Goal: Transaction & Acquisition: Purchase product/service

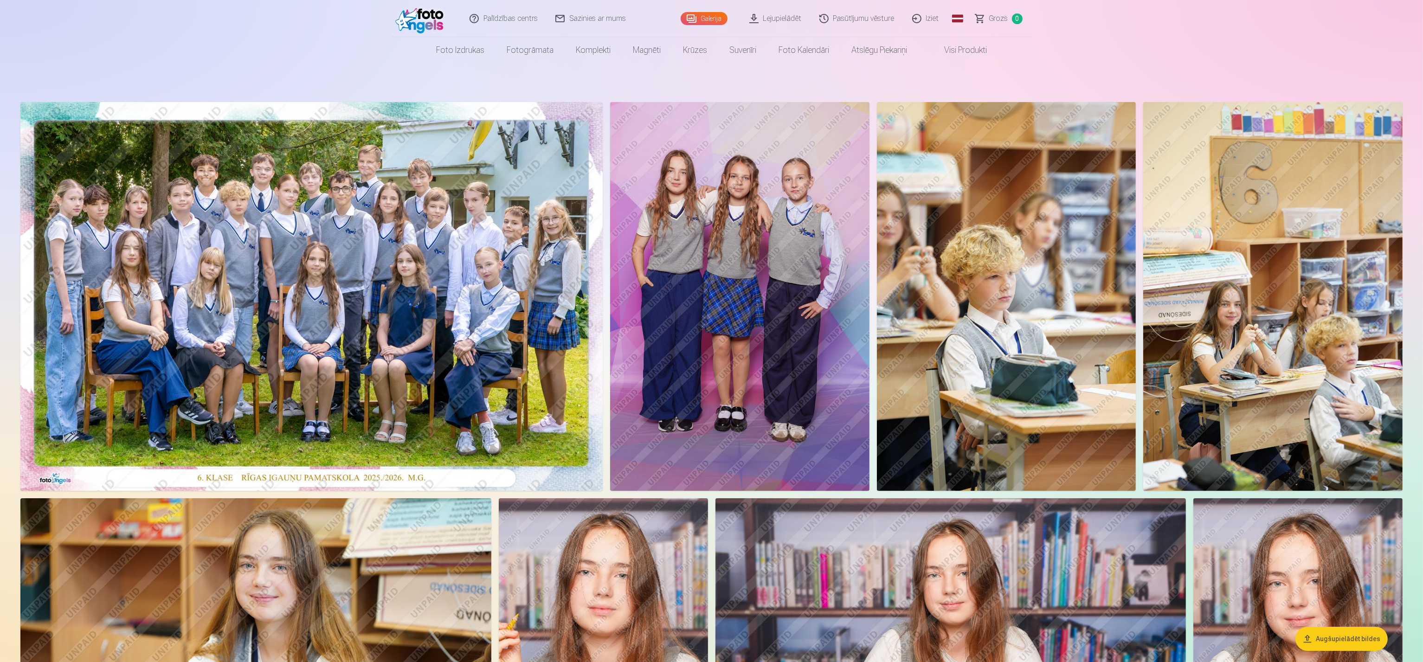
click at [353, 261] on img at bounding box center [311, 296] width 582 height 389
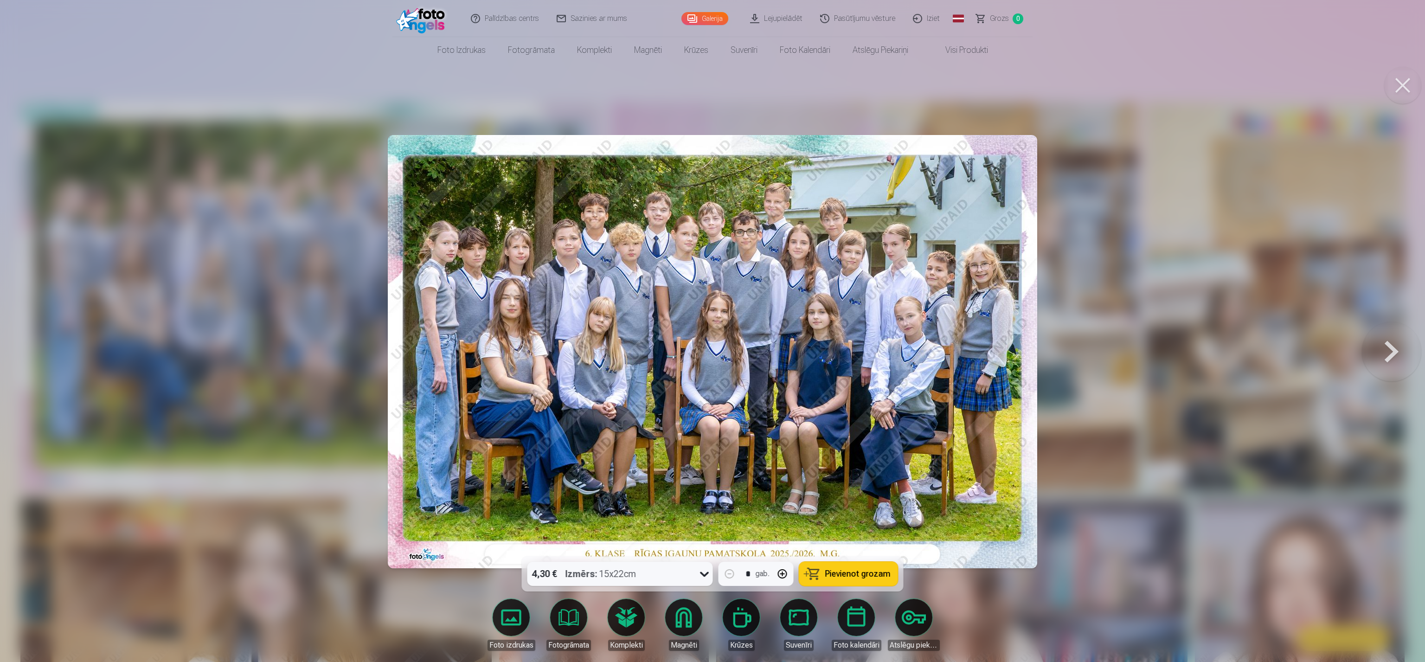
click at [611, 441] on div "Izmērs : 15x22cm" at bounding box center [601, 574] width 71 height 24
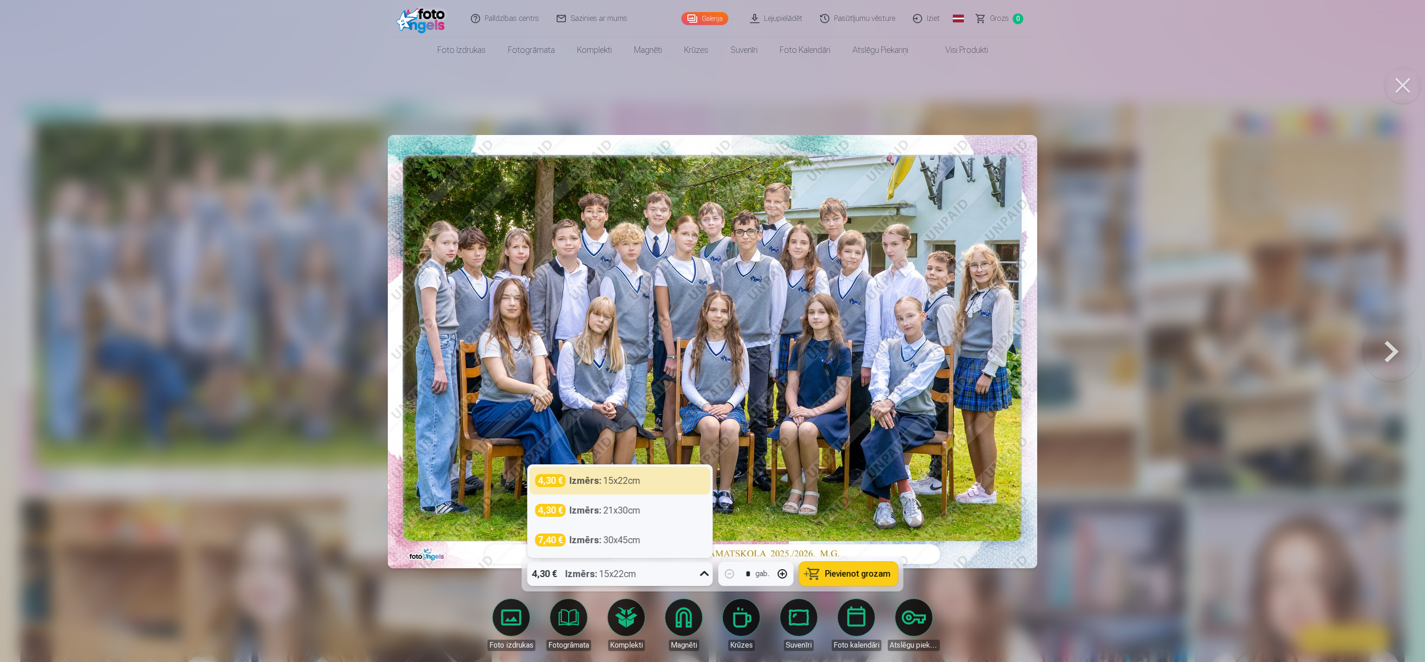
click at [611, 441] on div "Izmērs : 15x22cm" at bounding box center [601, 574] width 71 height 24
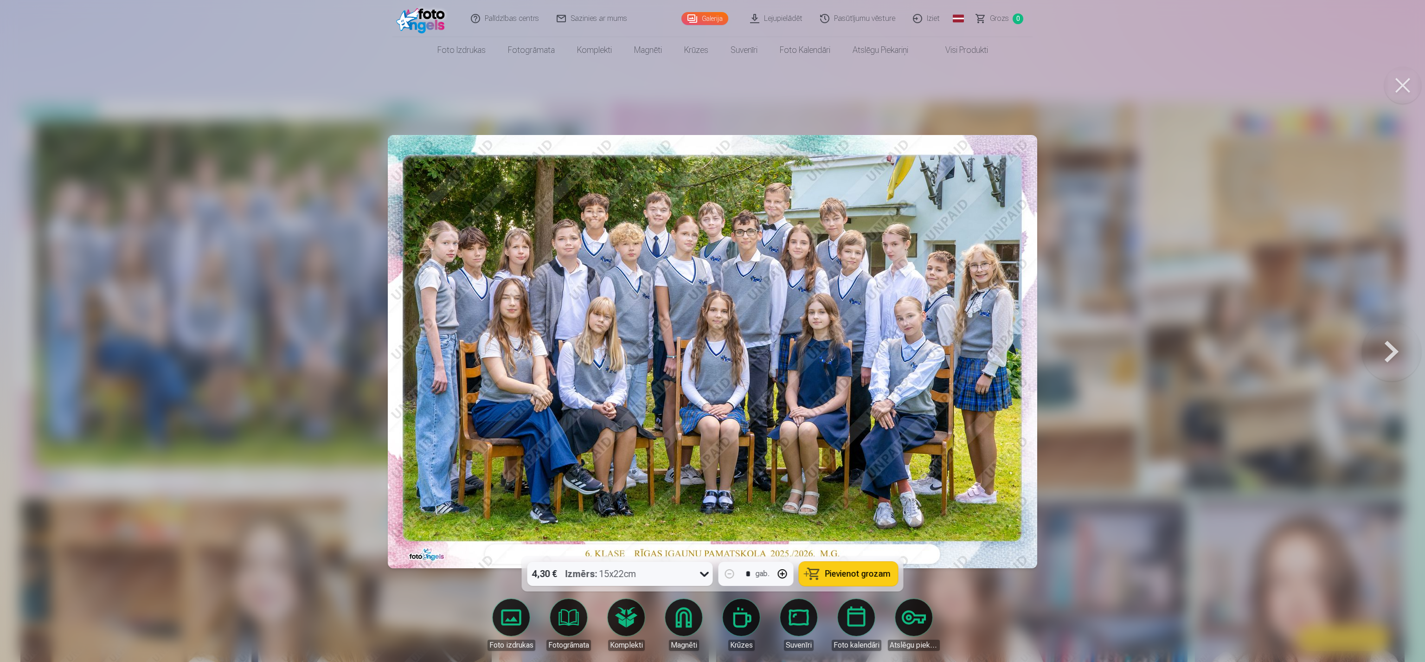
click at [849, 441] on button "Pievienot grozam" at bounding box center [848, 574] width 99 height 24
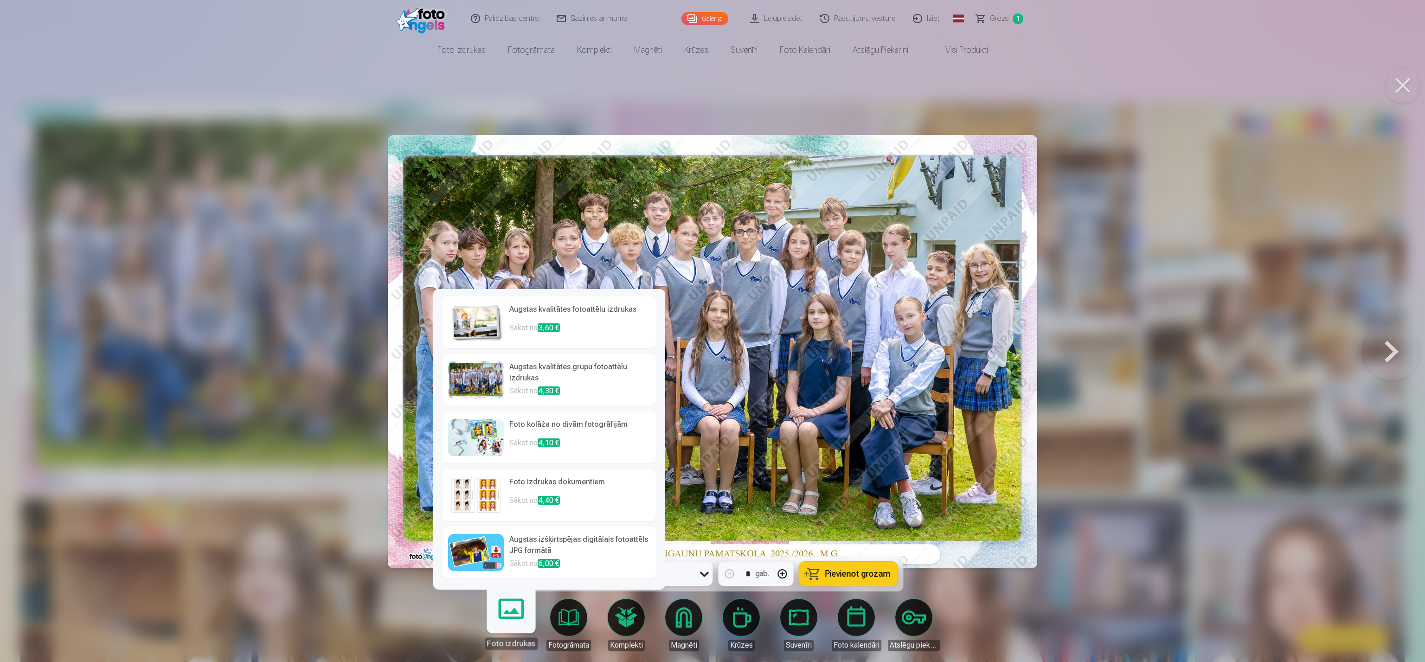
click at [513, 441] on link "Foto izdrukas" at bounding box center [510, 620] width 57 height 57
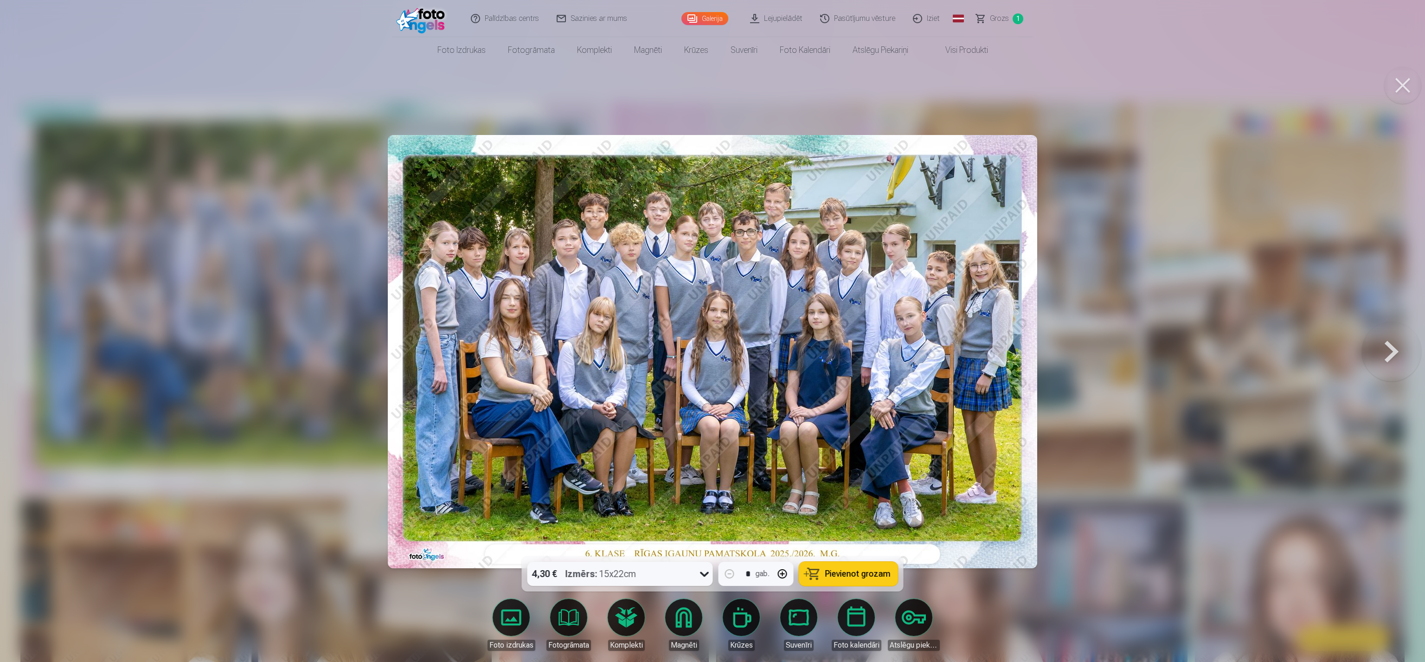
click at [947, 77] on button at bounding box center [1402, 85] width 37 height 37
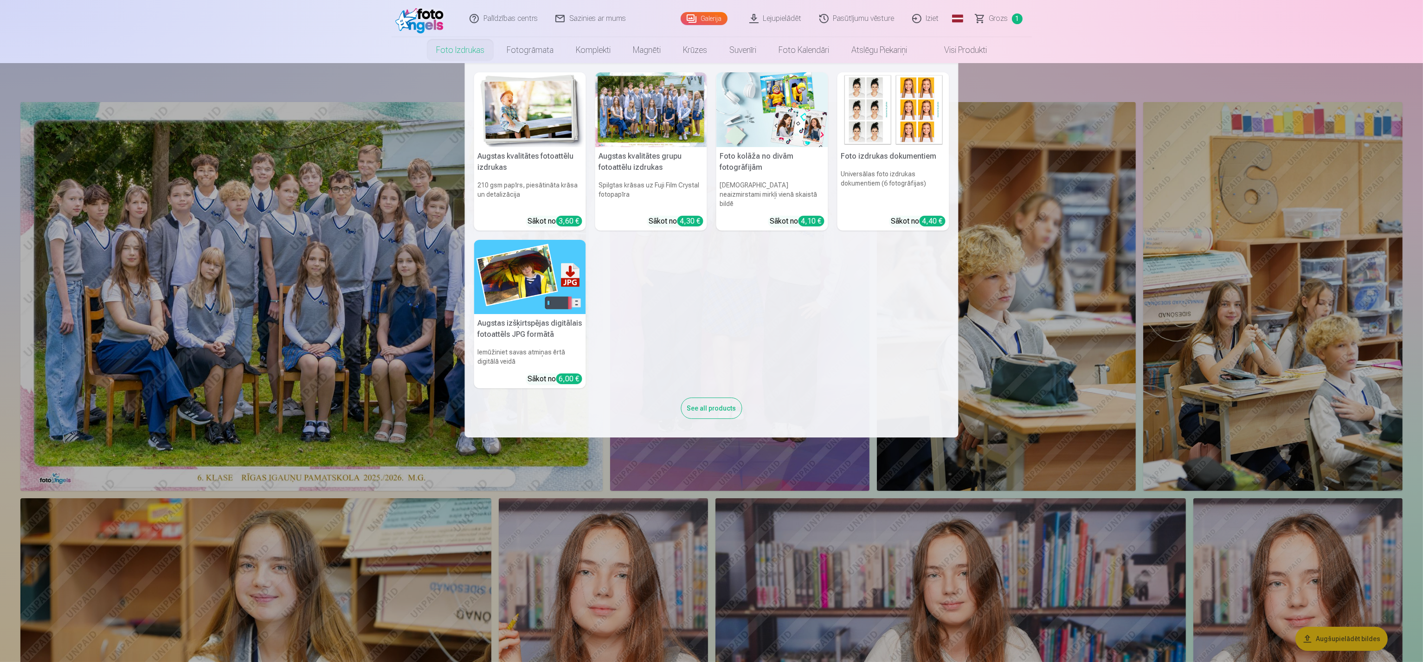
click at [464, 51] on link "Foto izdrukas" at bounding box center [460, 50] width 71 height 26
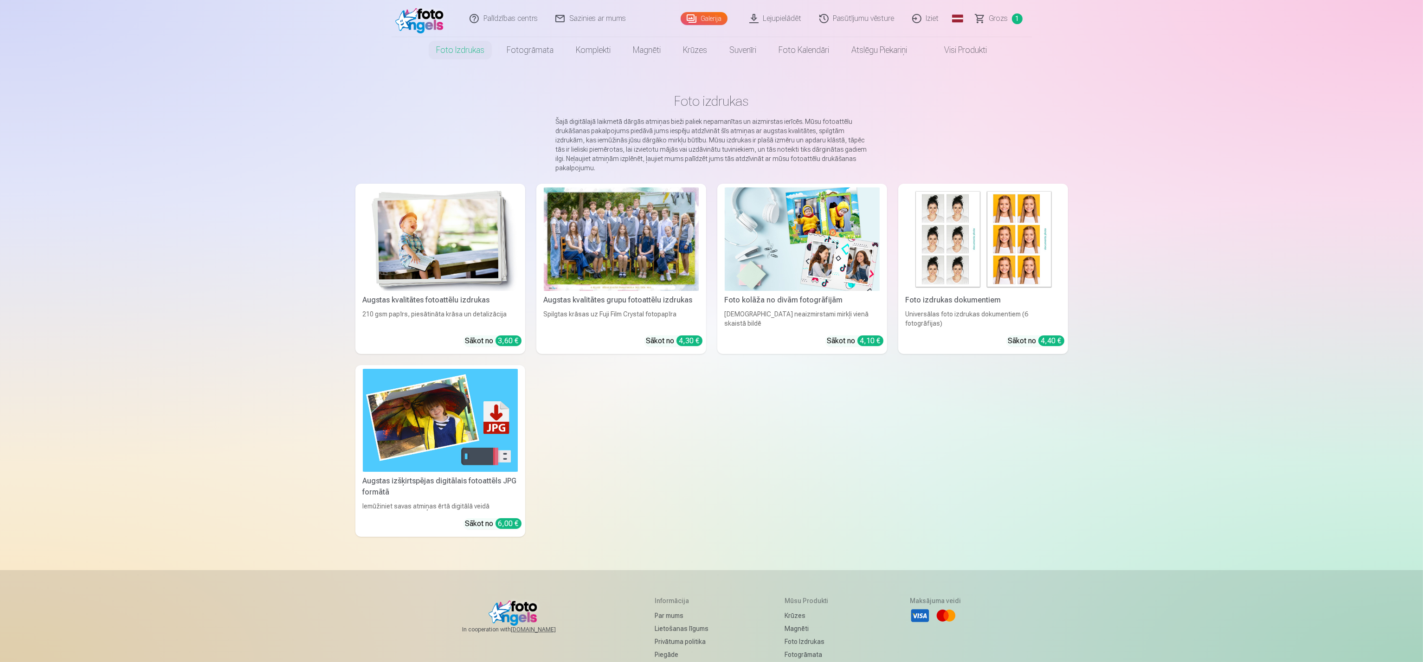
click at [778, 207] on img at bounding box center [802, 238] width 155 height 103
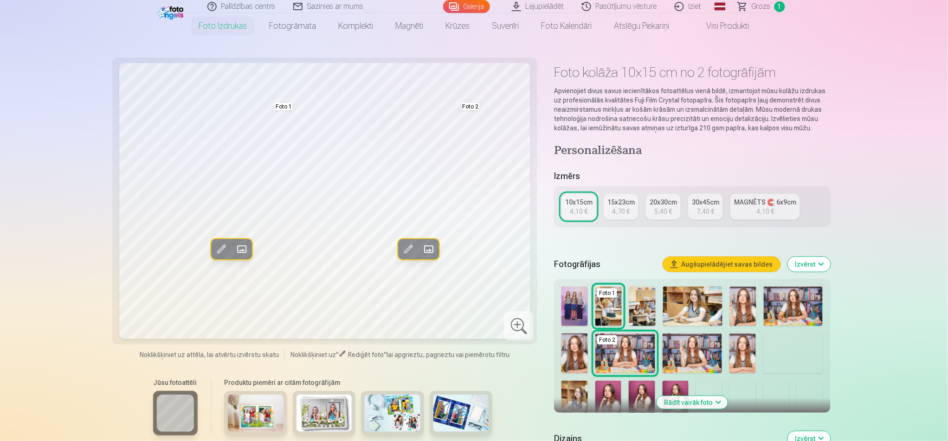
scroll to position [103, 0]
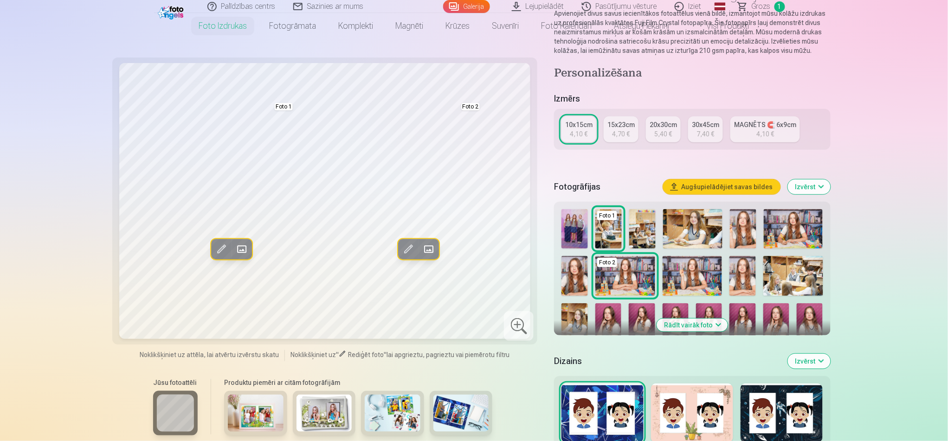
click at [803, 182] on button "Izvērst" at bounding box center [809, 187] width 43 height 15
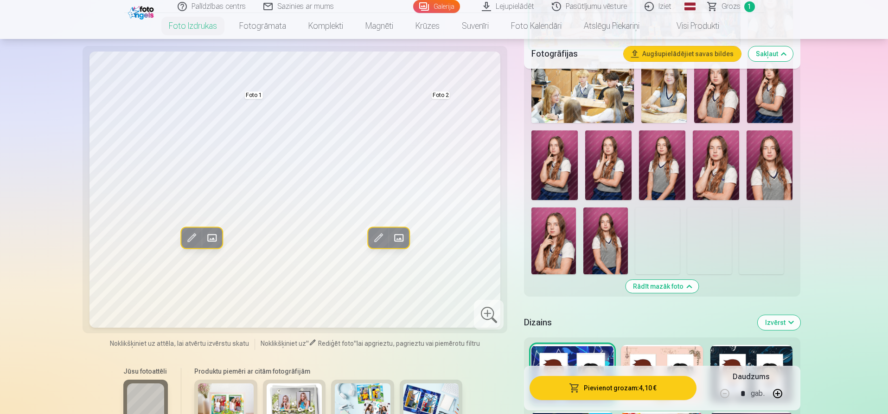
scroll to position [509, 0]
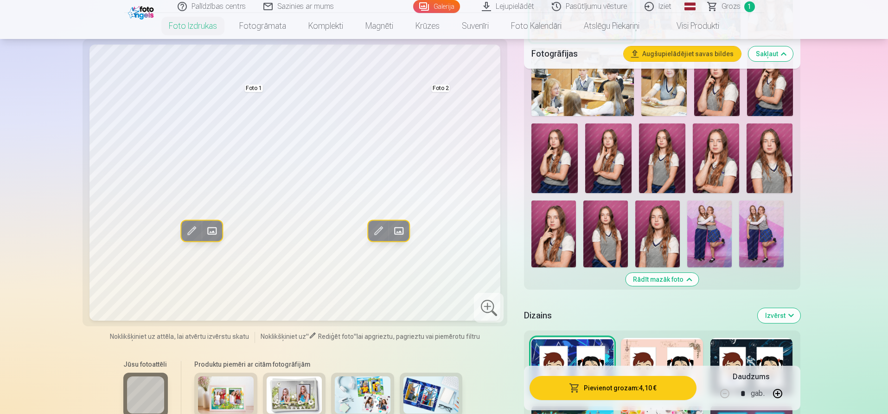
click at [764, 223] on img at bounding box center [761, 233] width 45 height 67
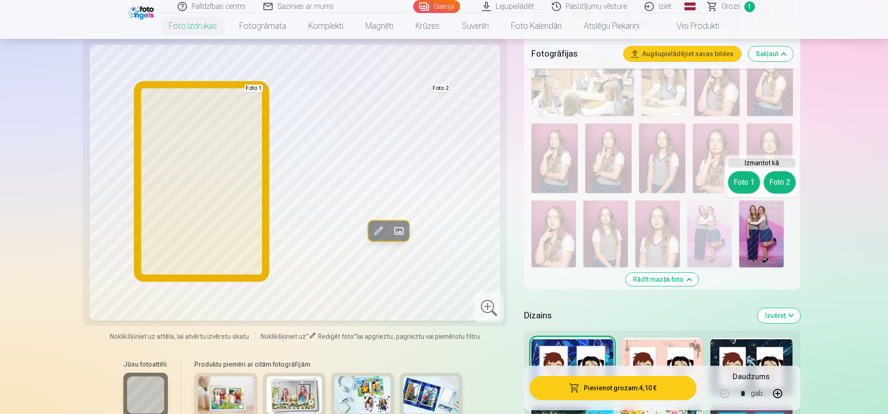
click at [748, 178] on button "Foto 1" at bounding box center [744, 182] width 32 height 22
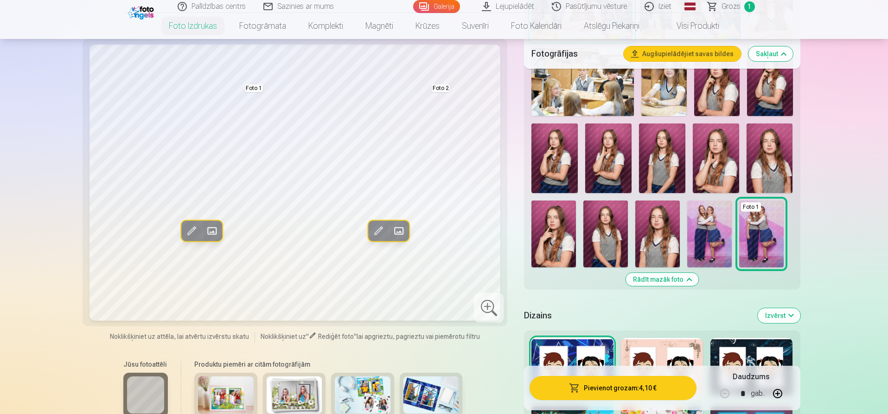
click at [723, 230] on img at bounding box center [710, 233] width 45 height 67
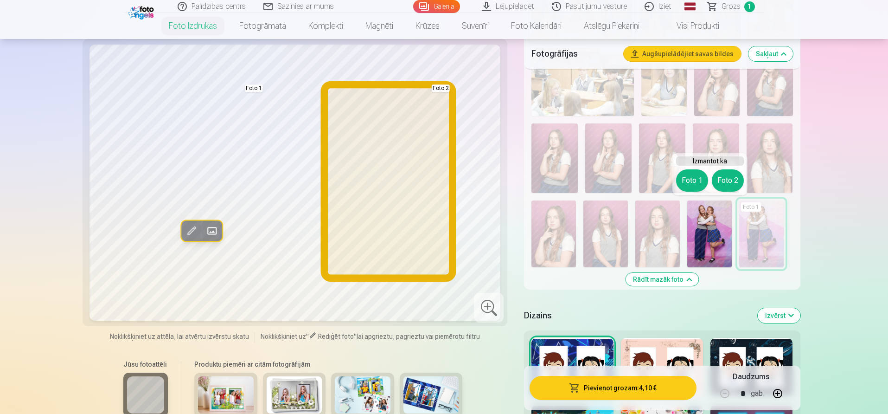
click at [733, 175] on button "Foto 2" at bounding box center [728, 180] width 32 height 22
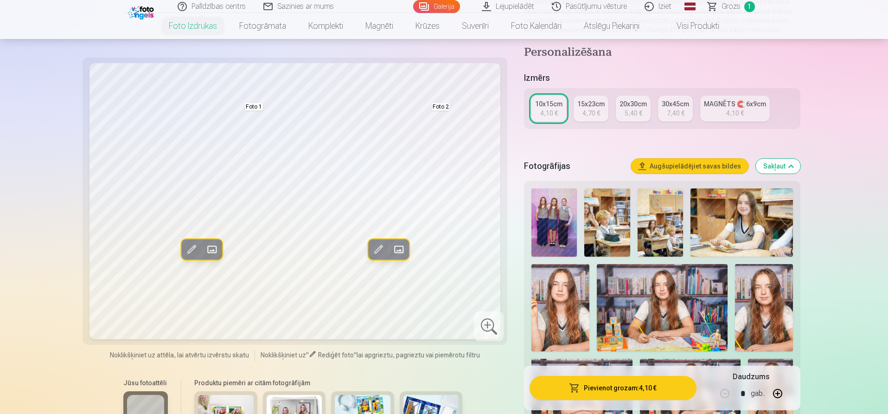
scroll to position [122, 0]
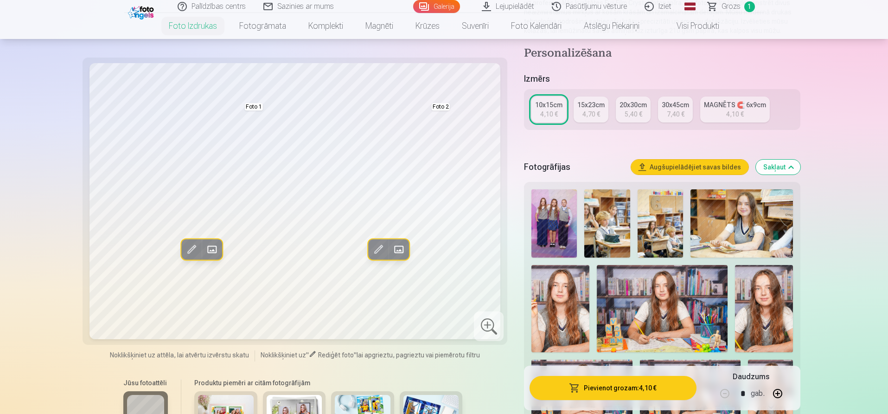
click at [660, 226] on img at bounding box center [660, 223] width 45 height 68
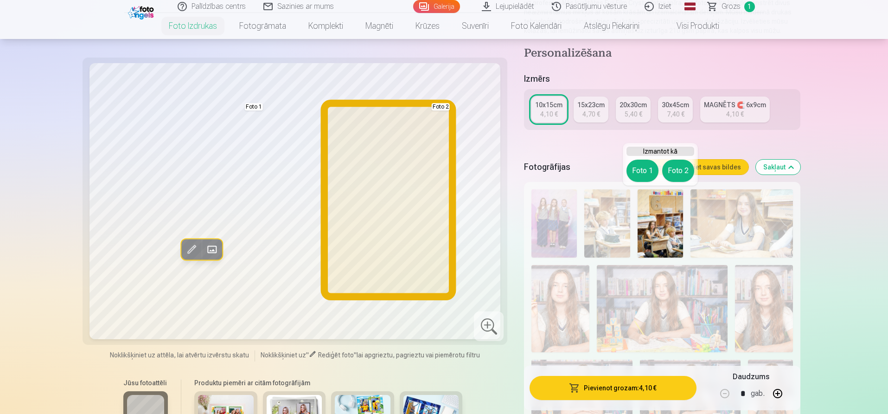
click at [677, 168] on button "Foto 2" at bounding box center [678, 171] width 32 height 22
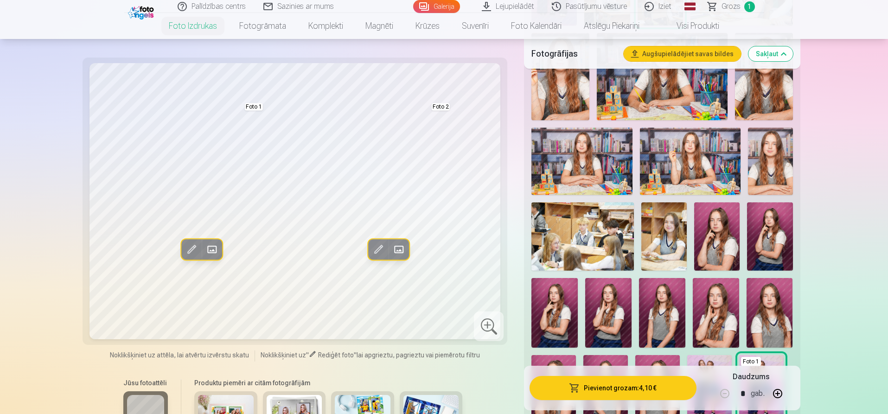
scroll to position [393, 0]
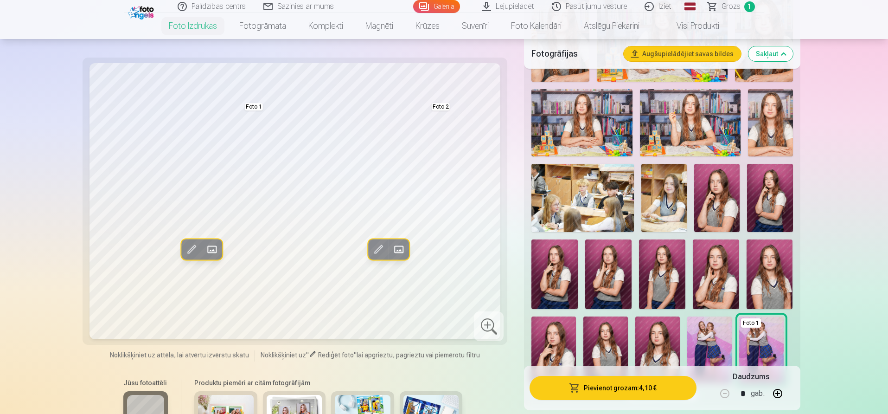
drag, startPoint x: 663, startPoint y: 188, endPoint x: 653, endPoint y: 192, distance: 10.9
click at [662, 189] on img at bounding box center [664, 198] width 45 height 68
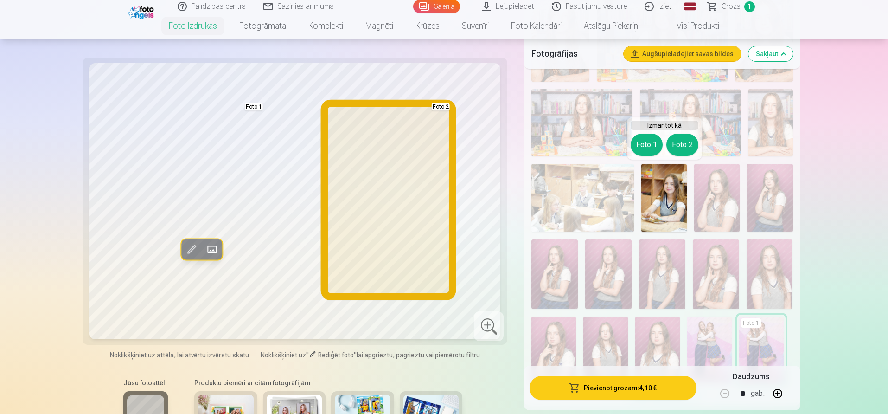
click at [678, 144] on button "Foto 2" at bounding box center [683, 145] width 32 height 22
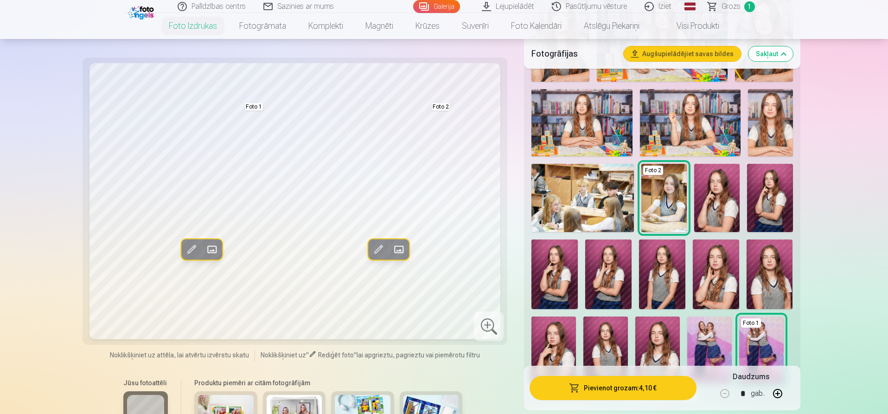
click at [378, 243] on span at bounding box center [378, 249] width 15 height 15
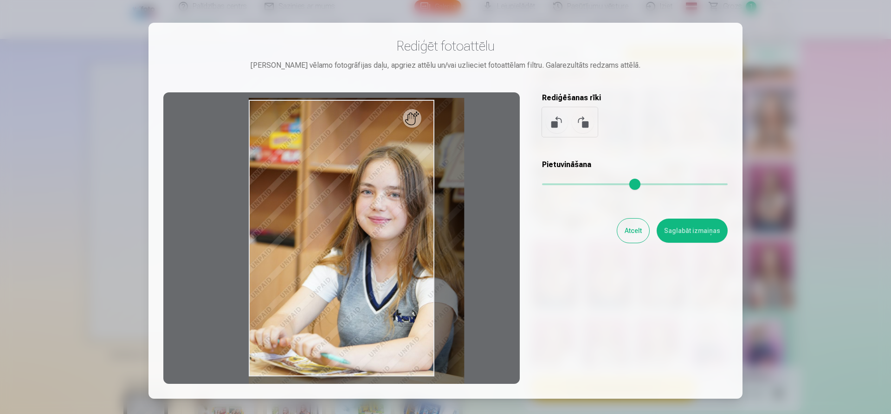
click at [551, 183] on input "range" at bounding box center [635, 184] width 186 height 2
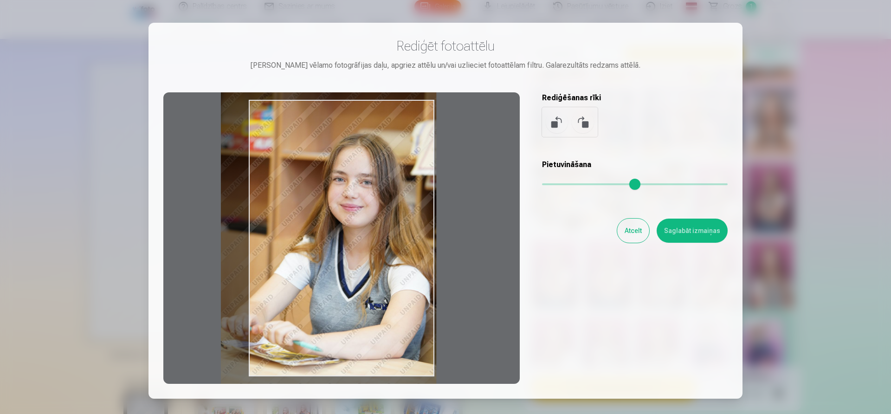
drag, startPoint x: 387, startPoint y: 257, endPoint x: 365, endPoint y: 242, distance: 27.7
click at [360, 244] on div at bounding box center [341, 237] width 356 height 291
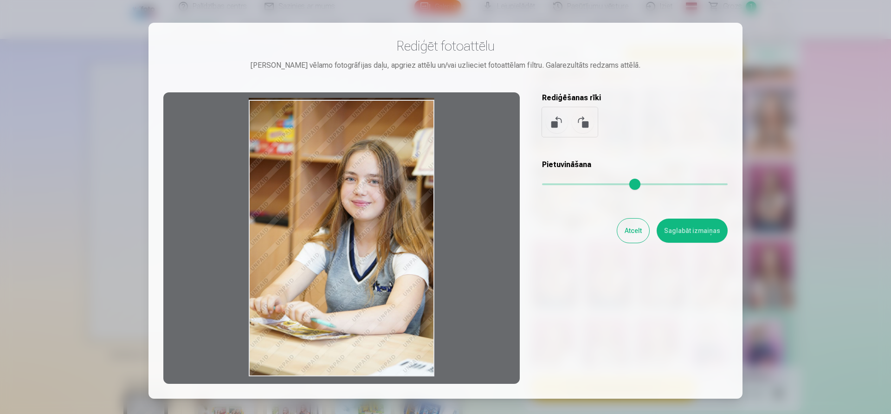
drag, startPoint x: 553, startPoint y: 182, endPoint x: 537, endPoint y: 182, distance: 16.2
type input "*"
click at [542, 183] on input "range" at bounding box center [635, 184] width 186 height 2
click at [627, 227] on button "Atcelt" at bounding box center [633, 231] width 32 height 24
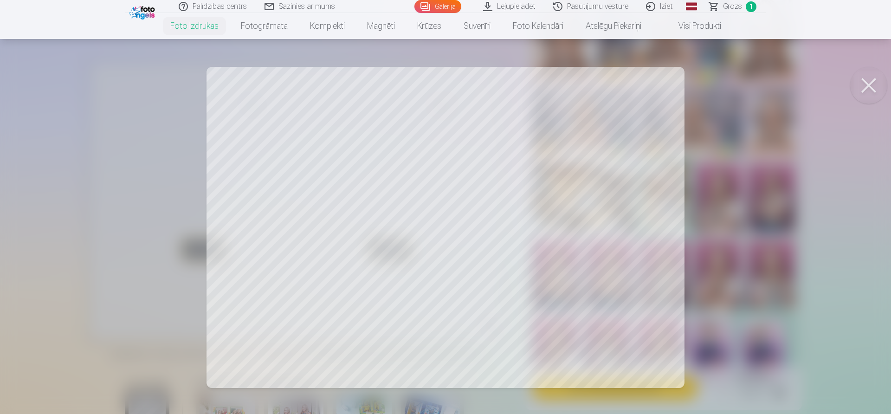
click at [350, 239] on div at bounding box center [445, 207] width 891 height 414
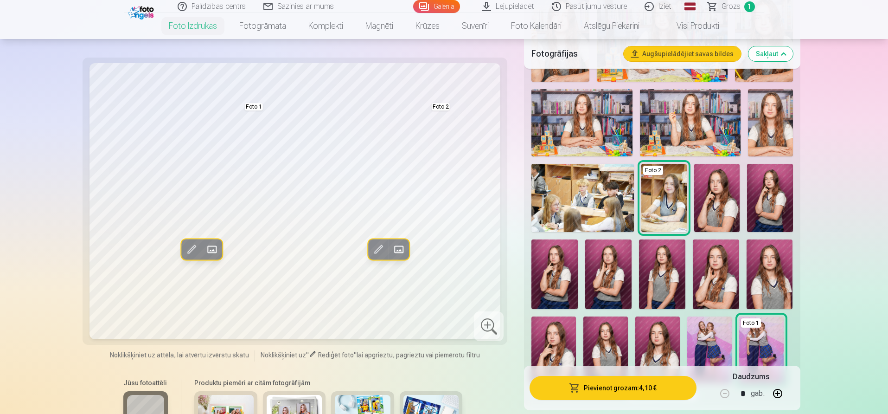
click at [198, 242] on span at bounding box center [191, 249] width 15 height 15
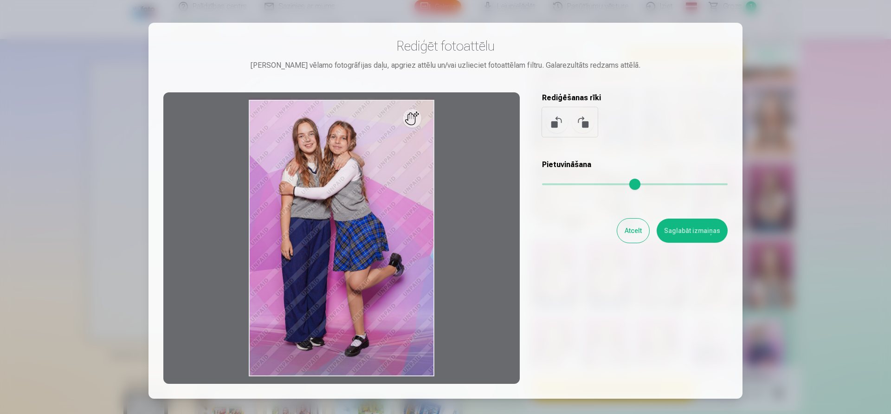
click at [552, 183] on input "range" at bounding box center [635, 184] width 186 height 2
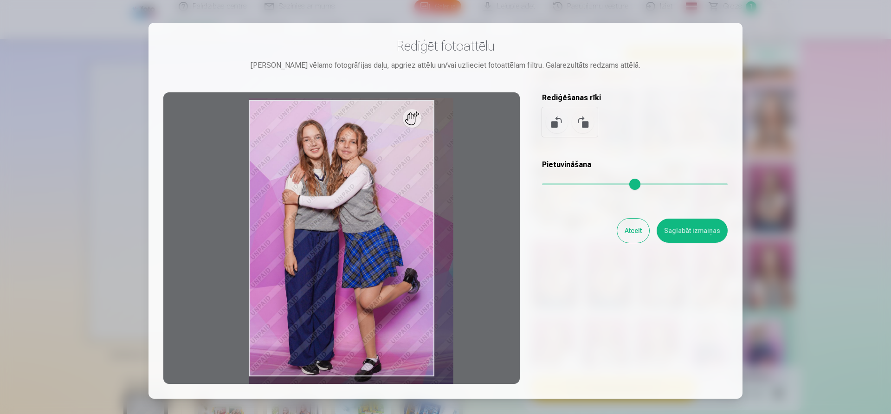
click at [551, 183] on input "range" at bounding box center [635, 184] width 186 height 2
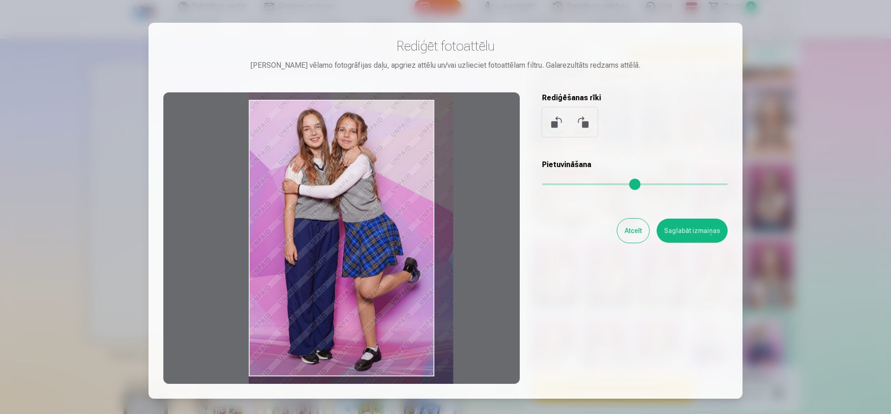
type input "****"
drag, startPoint x: 356, startPoint y: 210, endPoint x: 361, endPoint y: 199, distance: 12.2
click at [361, 199] on div at bounding box center [341, 237] width 356 height 291
click at [687, 228] on button "Saglabāt izmaiņas" at bounding box center [691, 231] width 71 height 24
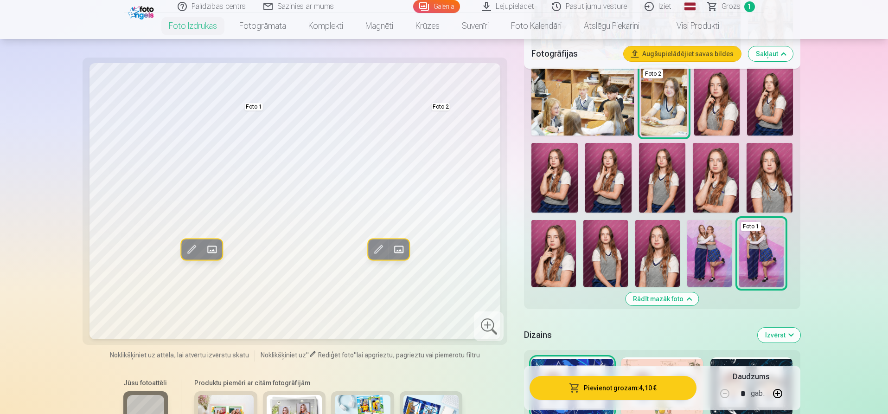
scroll to position [490, 0]
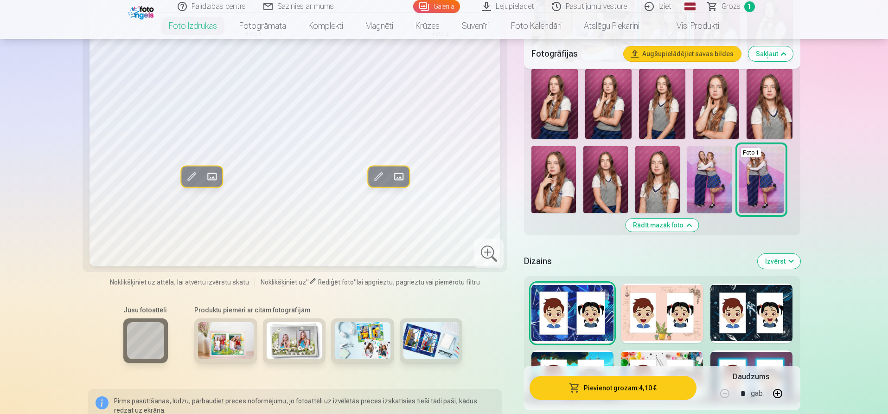
scroll to position [567, 0]
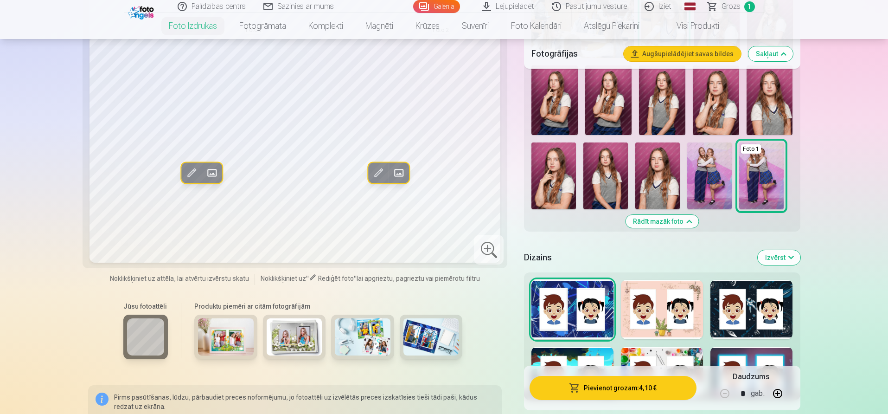
click at [222, 342] on img at bounding box center [226, 336] width 56 height 37
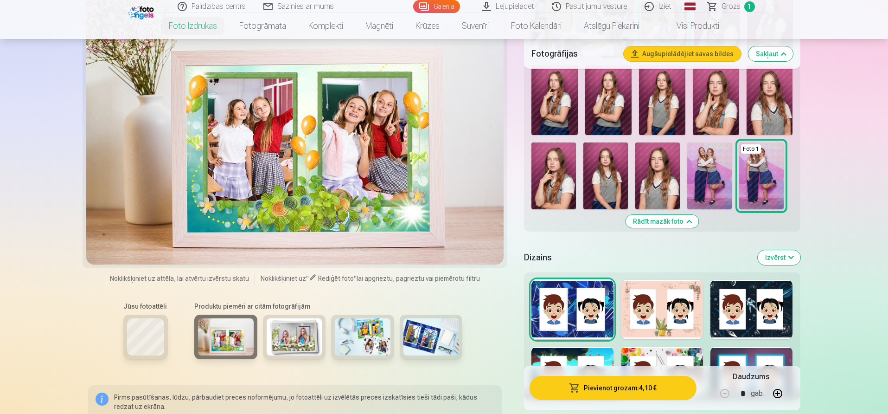
click at [283, 339] on img at bounding box center [295, 336] width 56 height 37
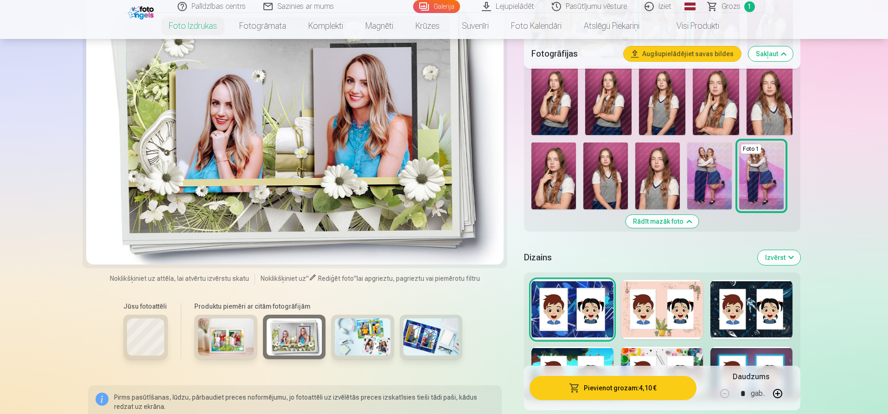
click at [364, 333] on img at bounding box center [363, 336] width 56 height 37
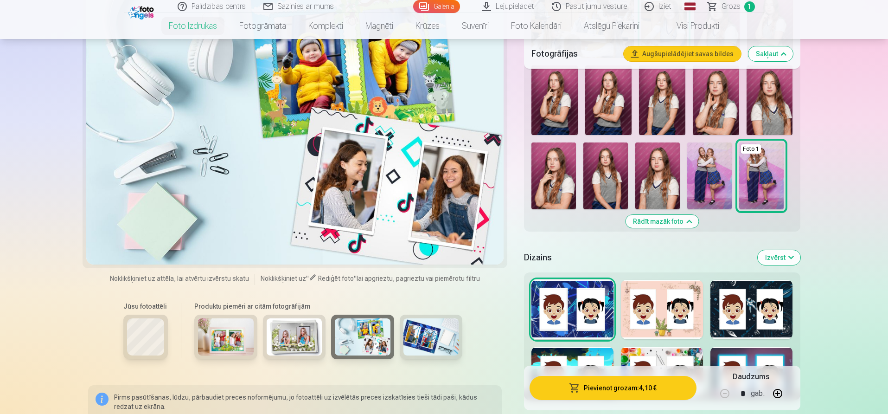
click at [425, 335] on img at bounding box center [432, 336] width 56 height 37
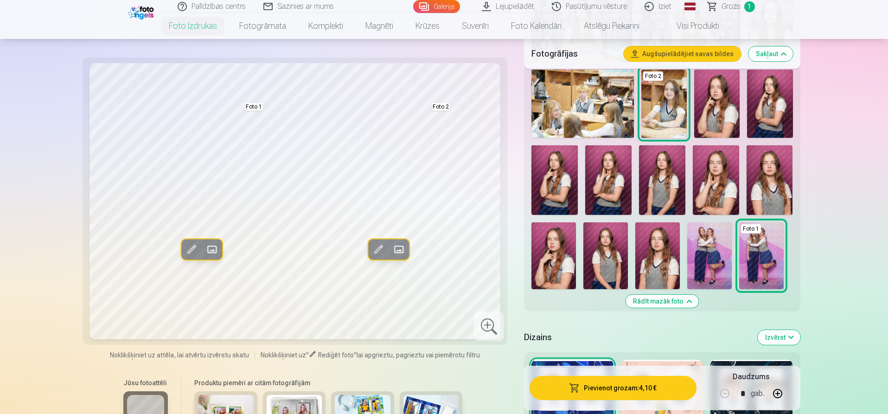
scroll to position [528, 0]
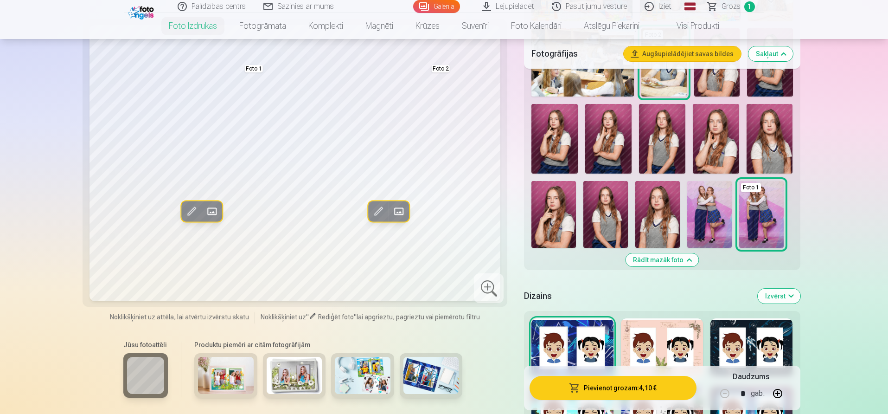
click at [768, 52] on button "Sakļaut" at bounding box center [771, 53] width 45 height 15
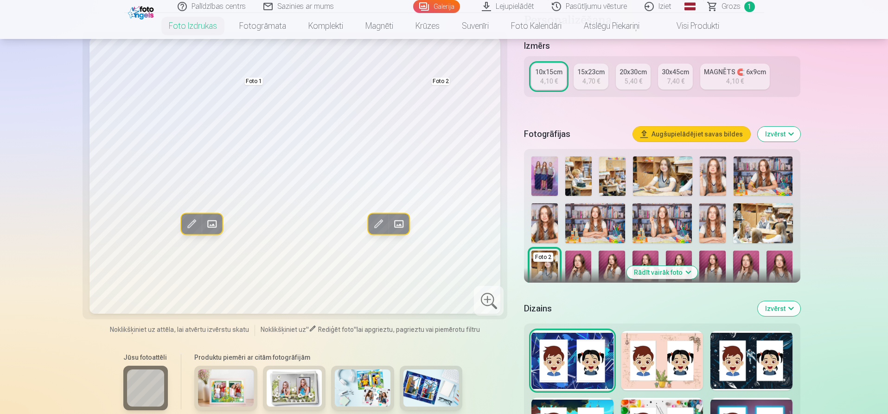
scroll to position [149, 0]
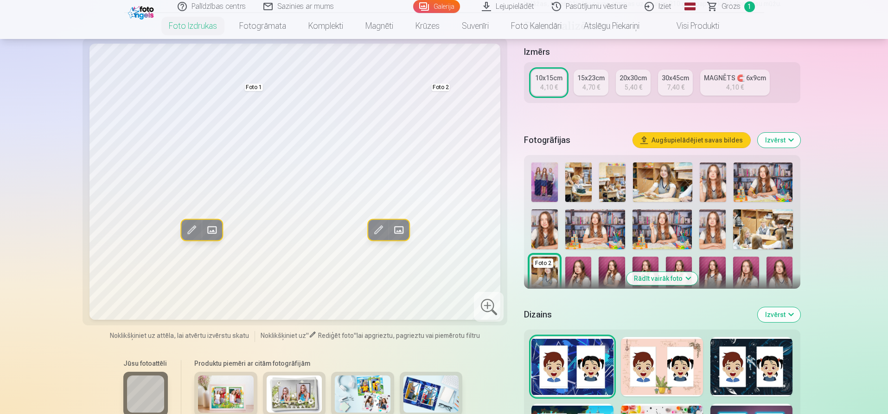
click at [781, 310] on button "Izvērst" at bounding box center [779, 314] width 43 height 15
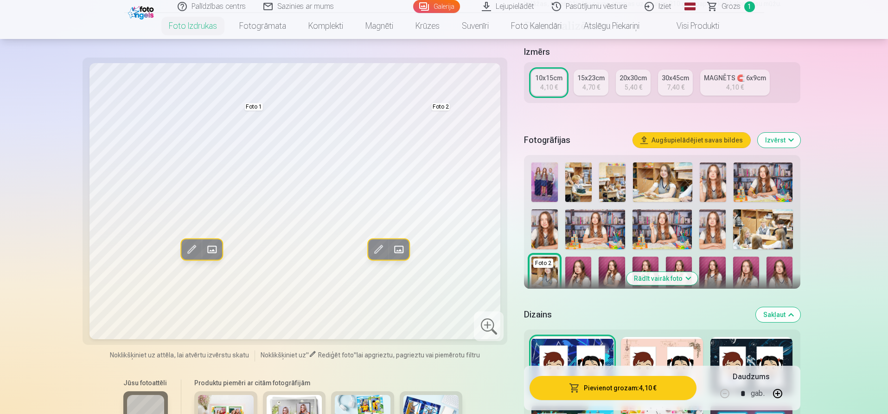
click at [596, 78] on div "15x23cm" at bounding box center [591, 77] width 27 height 9
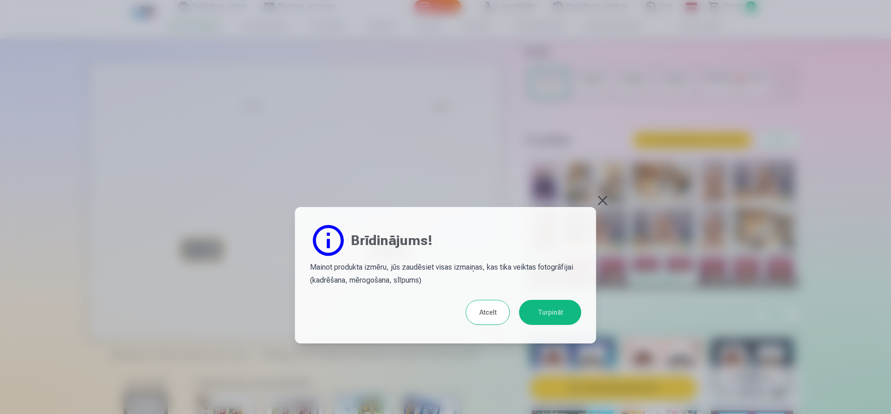
click at [559, 309] on button "Turpināt" at bounding box center [550, 312] width 62 height 25
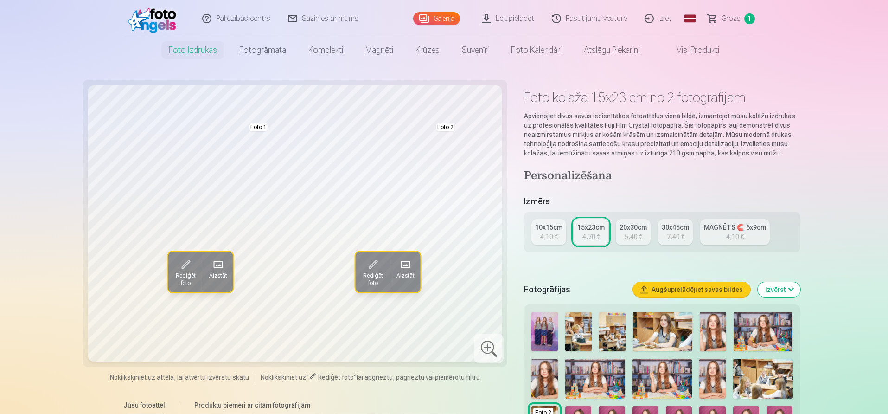
click at [186, 265] on span at bounding box center [186, 264] width 15 height 15
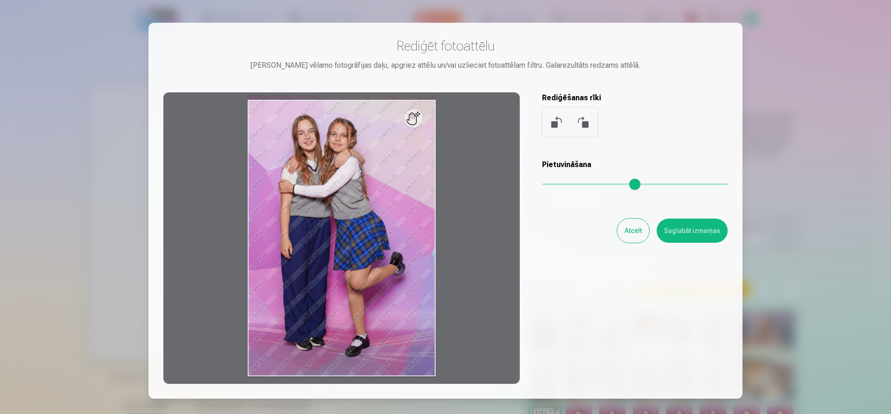
type input "****"
click at [554, 184] on input "range" at bounding box center [635, 184] width 186 height 2
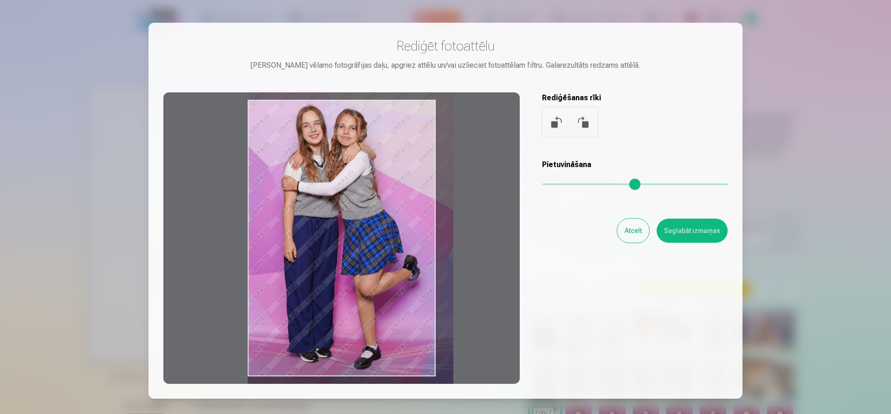
drag, startPoint x: 325, startPoint y: 250, endPoint x: 326, endPoint y: 238, distance: 11.2
click at [326, 238] on div at bounding box center [341, 237] width 356 height 291
drag, startPoint x: 708, startPoint y: 231, endPoint x: 611, endPoint y: 223, distance: 98.2
click at [707, 231] on button "Saglabāt izmaiņas" at bounding box center [691, 231] width 71 height 24
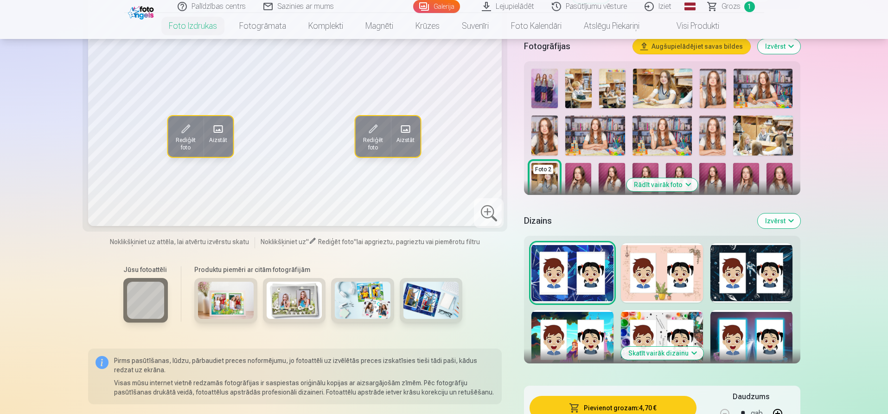
scroll to position [290, 0]
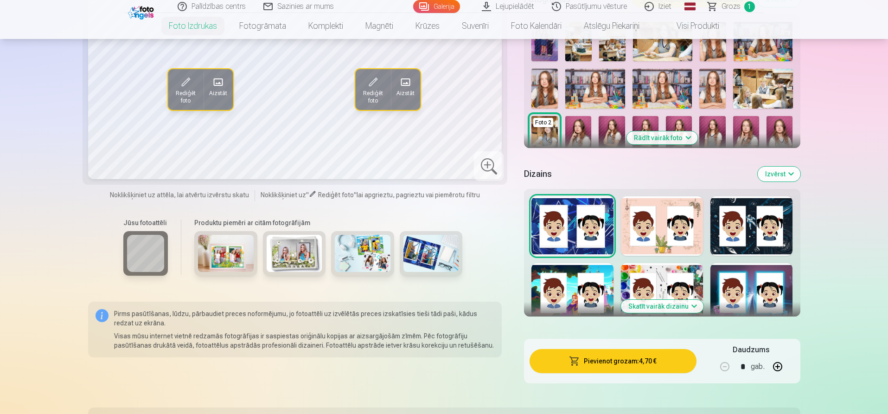
click at [782, 173] on button "Izvērst" at bounding box center [779, 174] width 43 height 15
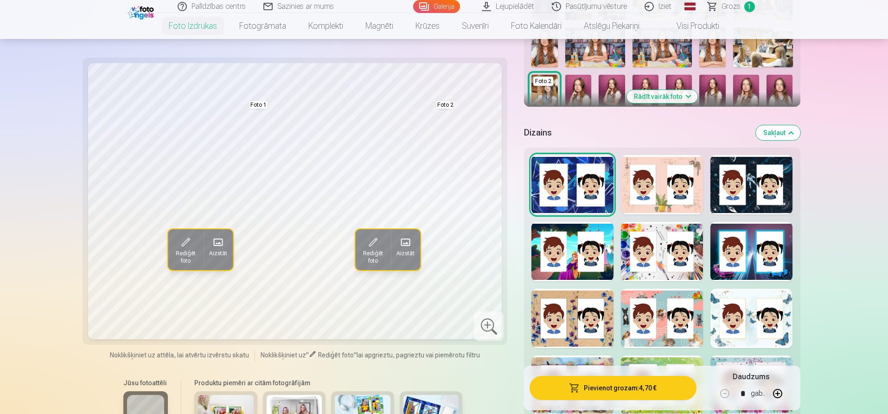
scroll to position [348, 0]
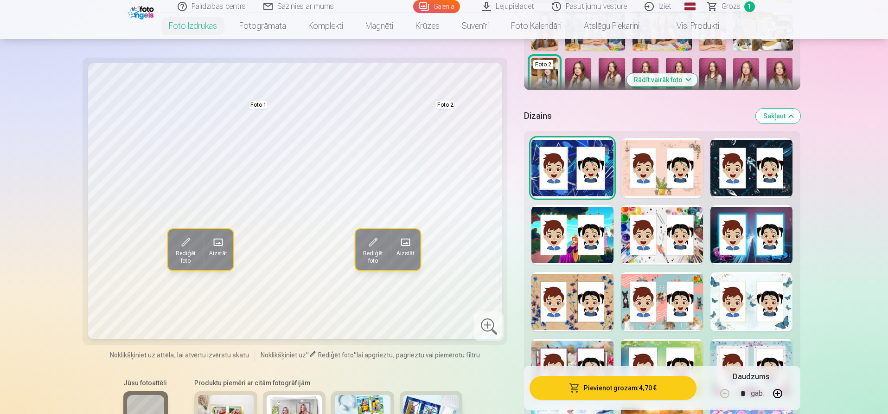
click at [661, 162] on div at bounding box center [662, 167] width 82 height 59
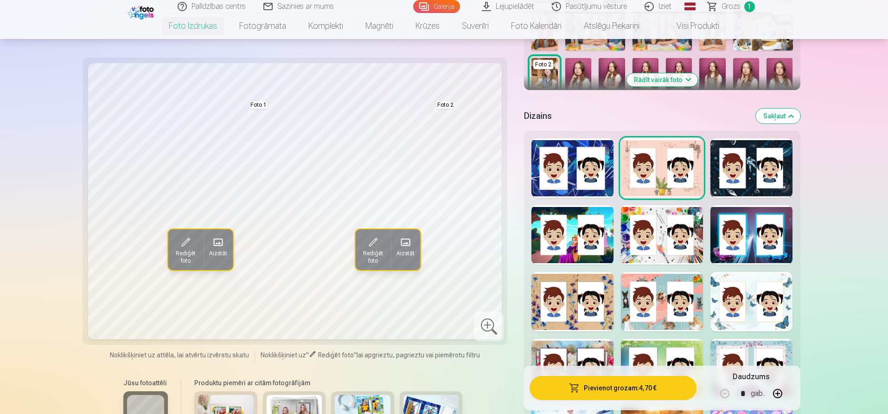
click at [784, 176] on div at bounding box center [752, 167] width 82 height 59
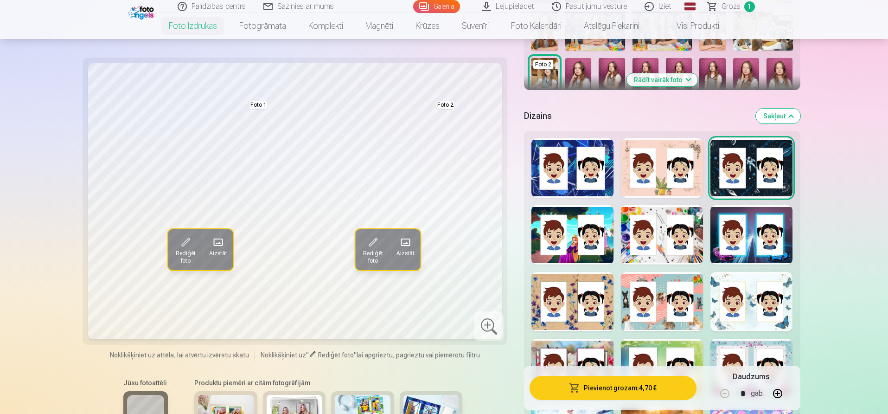
click at [545, 231] on div at bounding box center [573, 234] width 82 height 59
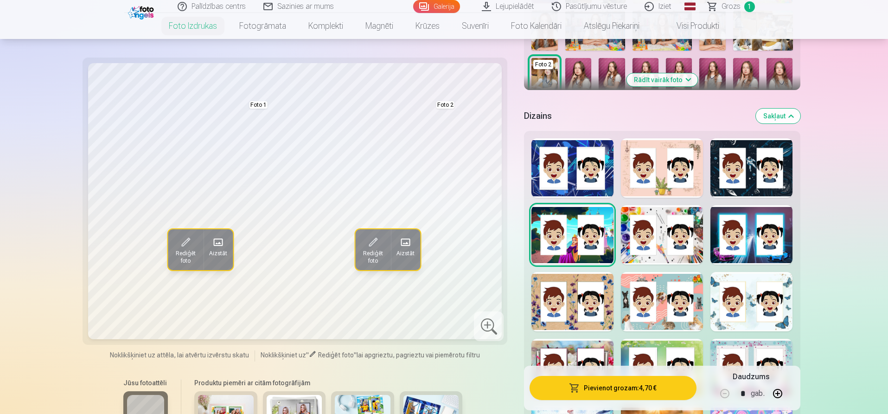
click at [662, 245] on div at bounding box center [662, 234] width 82 height 59
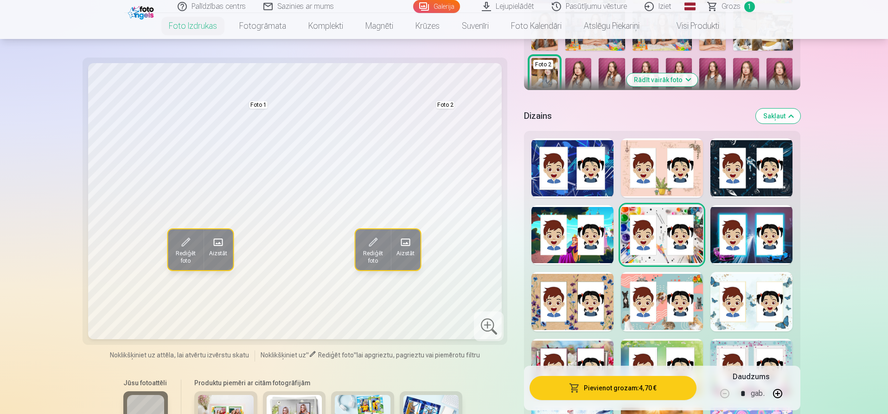
click at [753, 239] on div at bounding box center [752, 234] width 82 height 59
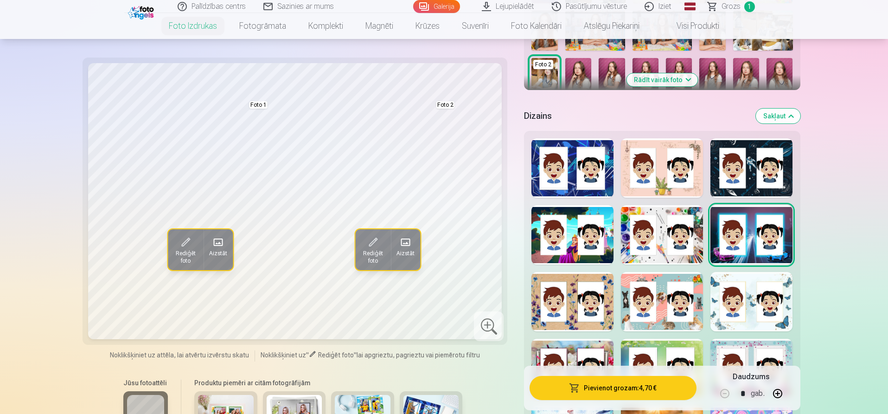
click at [571, 298] on div at bounding box center [573, 301] width 82 height 59
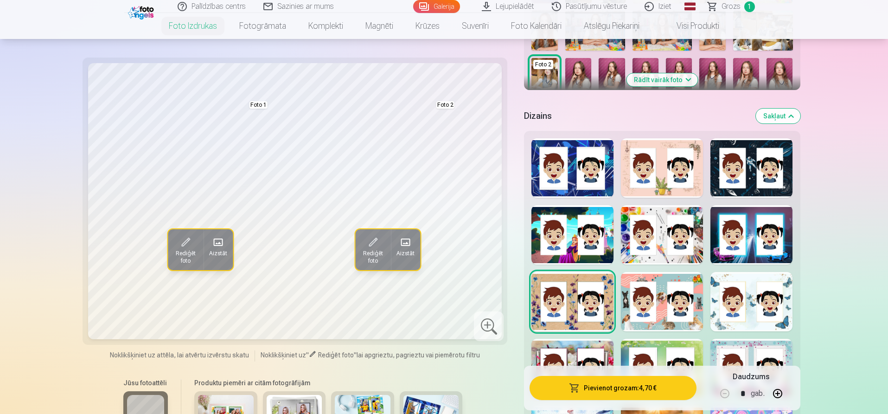
click at [661, 300] on div at bounding box center [662, 301] width 82 height 59
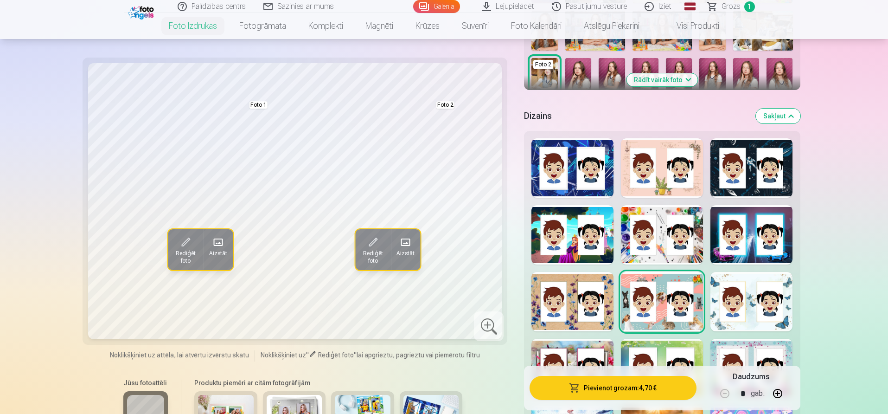
click at [765, 305] on div at bounding box center [752, 301] width 82 height 59
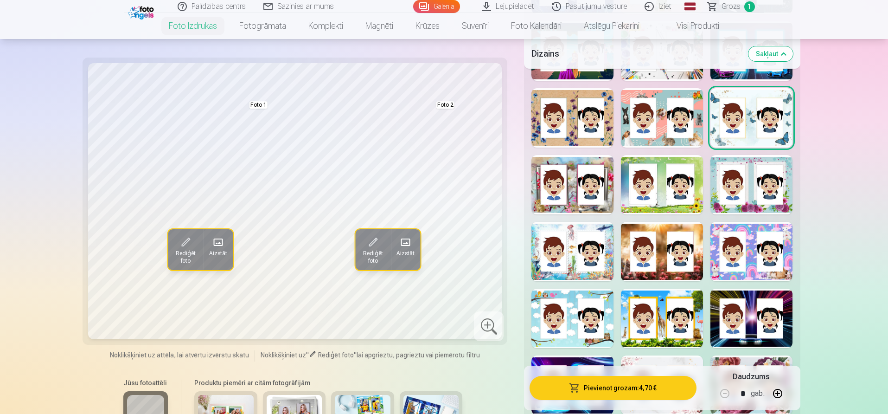
scroll to position [541, 0]
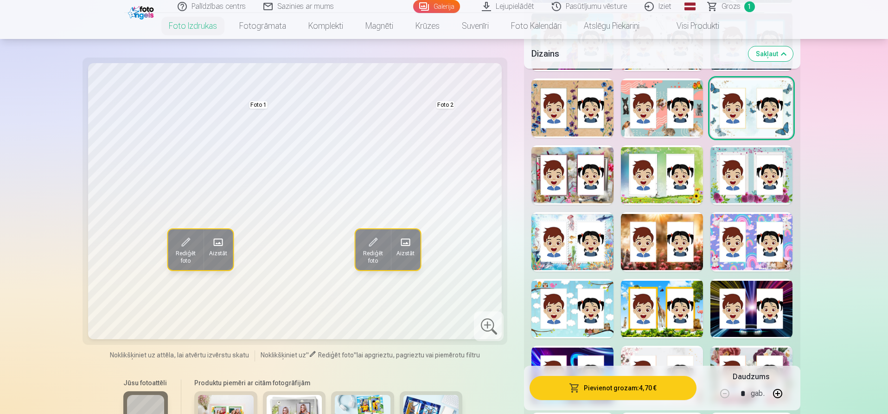
click at [574, 174] on div at bounding box center [573, 174] width 82 height 59
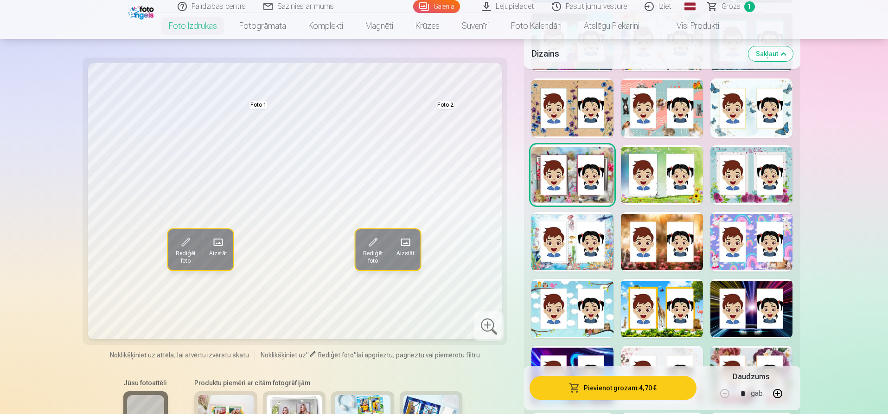
click at [667, 182] on div at bounding box center [662, 174] width 82 height 59
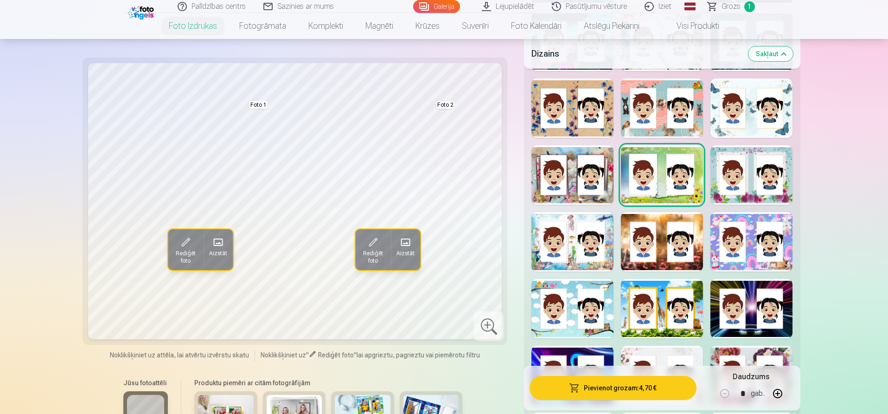
click at [757, 174] on div at bounding box center [752, 174] width 82 height 59
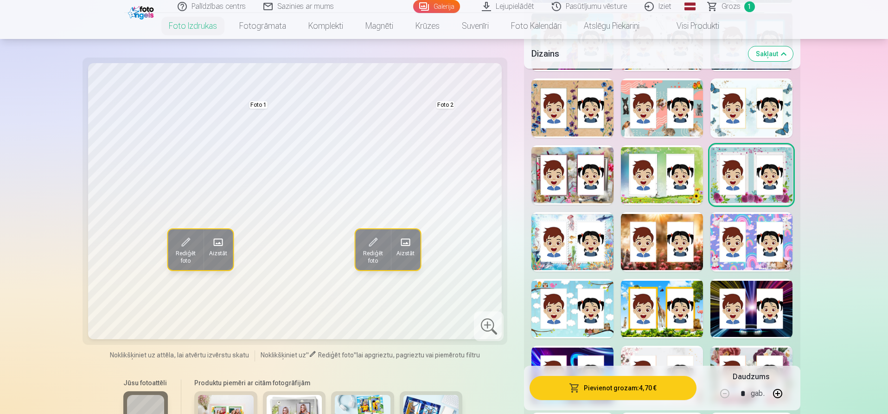
click at [573, 253] on div at bounding box center [573, 241] width 82 height 59
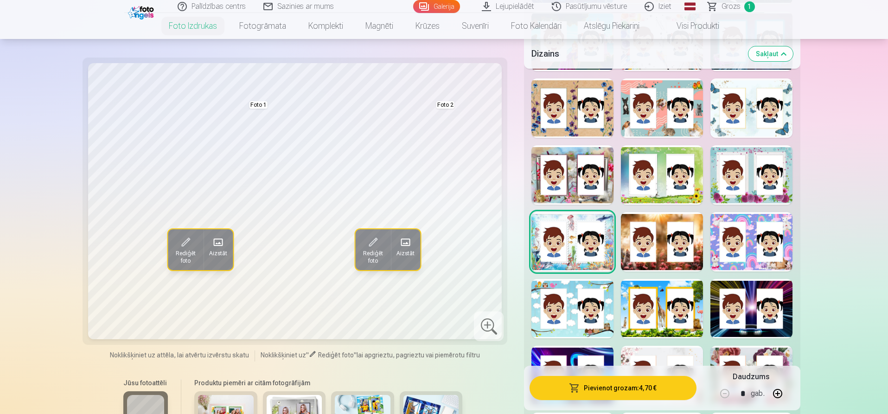
click at [656, 241] on div at bounding box center [662, 241] width 82 height 59
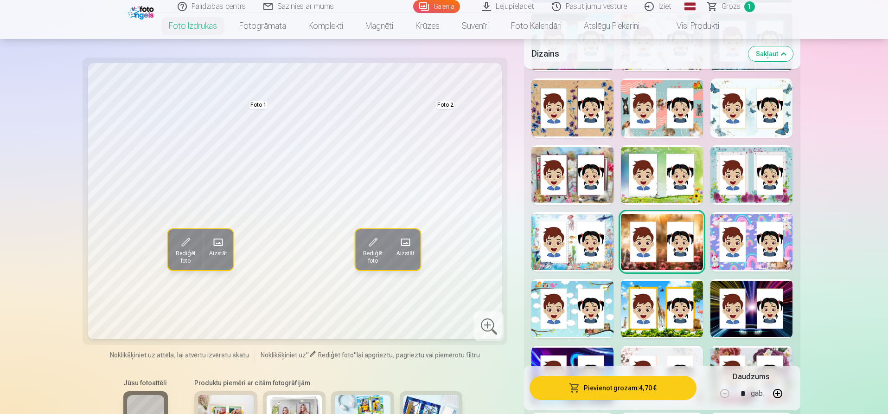
click at [749, 227] on div at bounding box center [752, 241] width 82 height 59
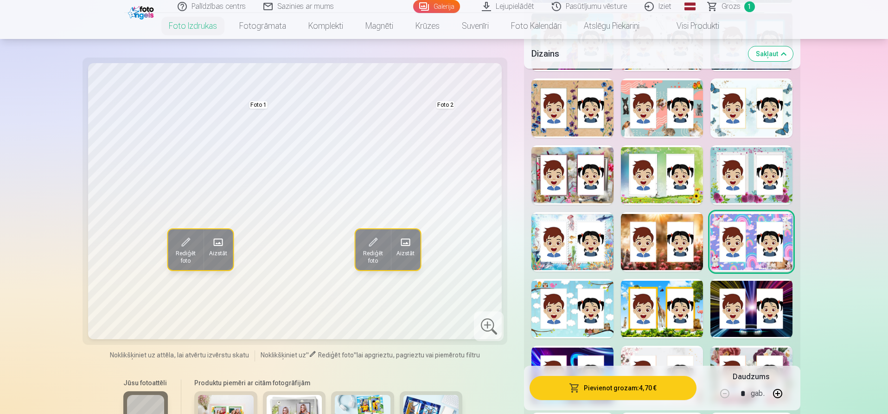
click at [576, 308] on div at bounding box center [573, 308] width 82 height 59
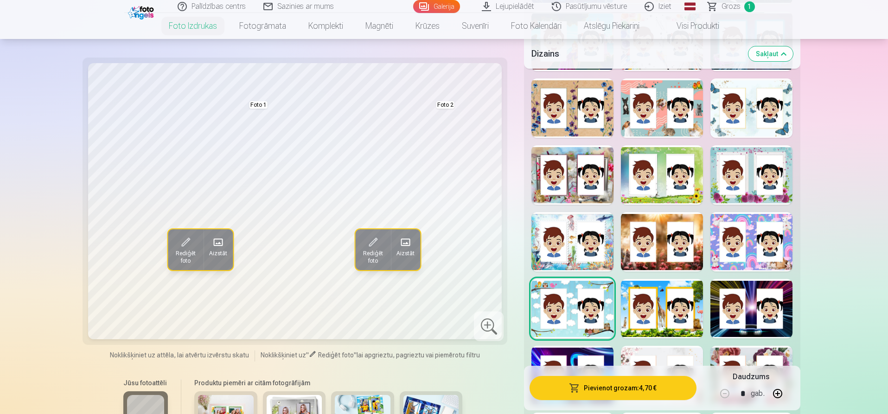
click at [675, 315] on div at bounding box center [662, 308] width 82 height 59
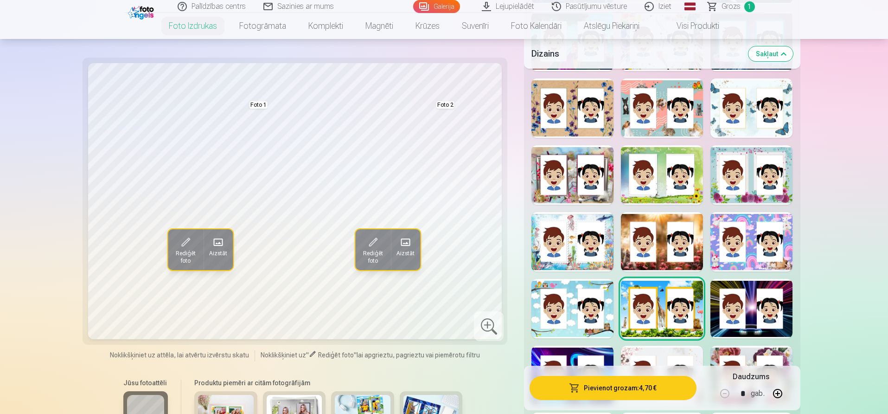
click at [759, 315] on div at bounding box center [752, 308] width 82 height 59
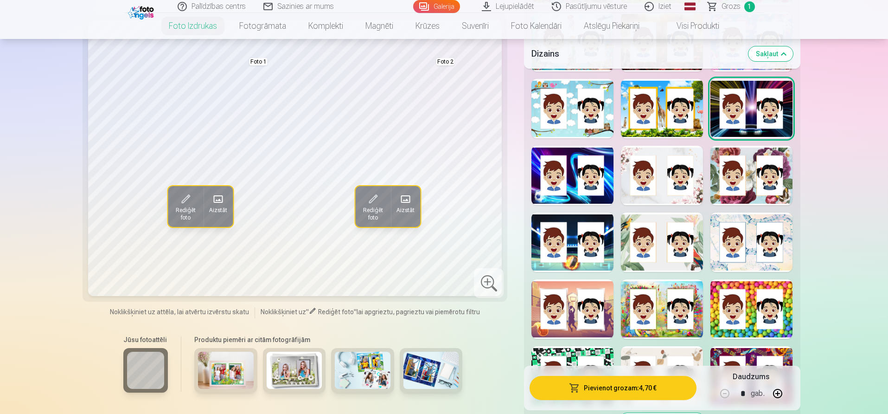
scroll to position [734, 0]
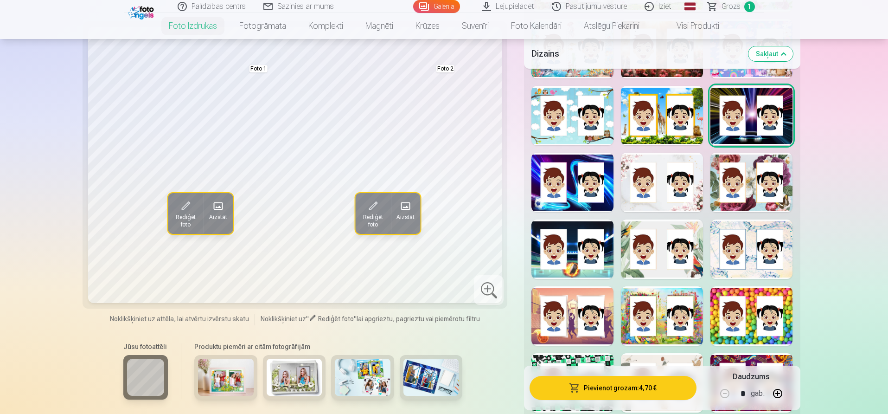
click at [585, 190] on div at bounding box center [573, 182] width 82 height 59
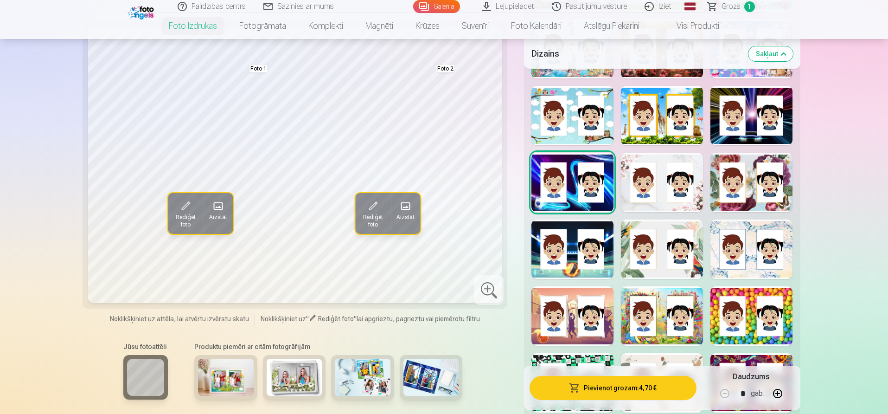
click at [650, 177] on div at bounding box center [662, 182] width 82 height 59
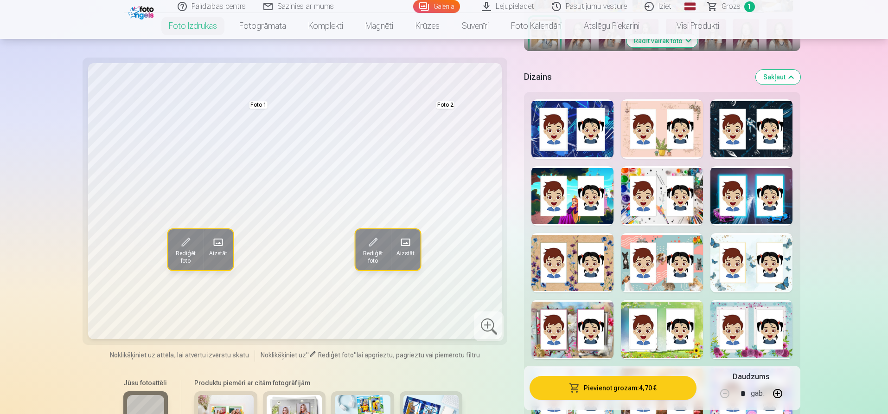
scroll to position [386, 0]
click at [660, 115] on div at bounding box center [662, 129] width 82 height 59
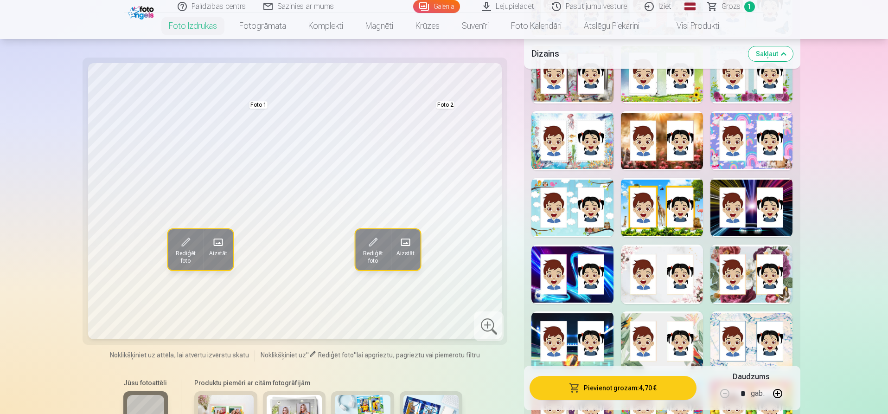
scroll to position [657, 0]
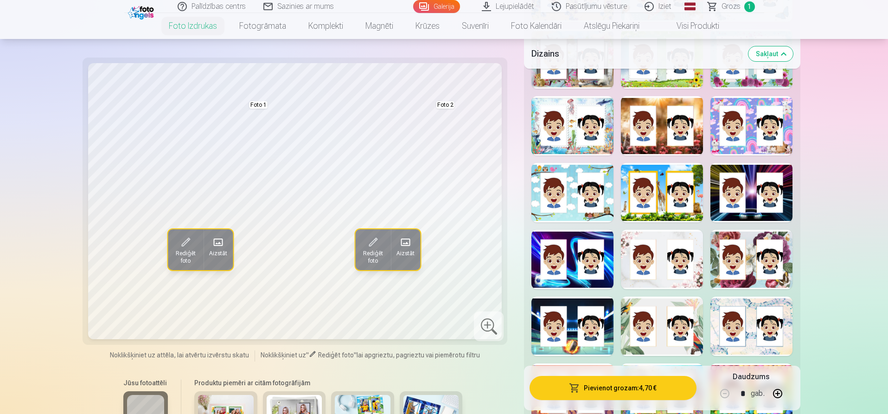
click at [663, 270] on div at bounding box center [662, 259] width 82 height 59
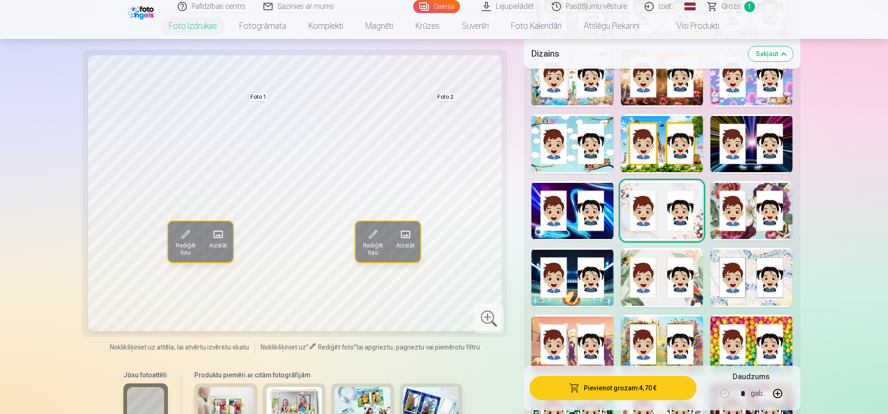
scroll to position [715, 0]
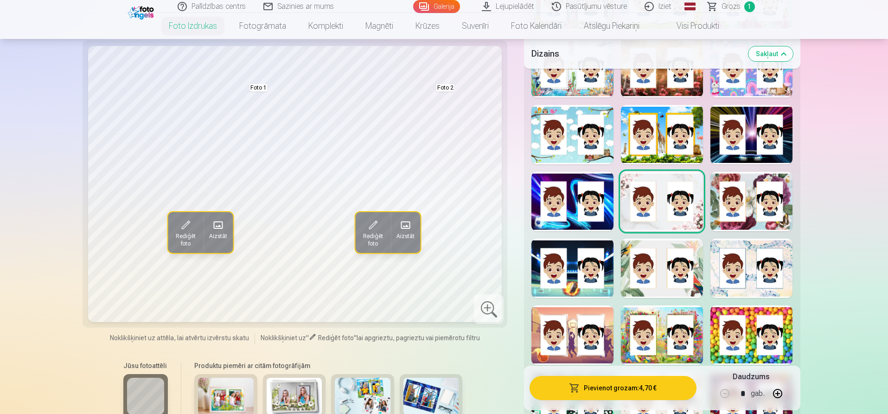
click at [656, 267] on div at bounding box center [662, 267] width 82 height 59
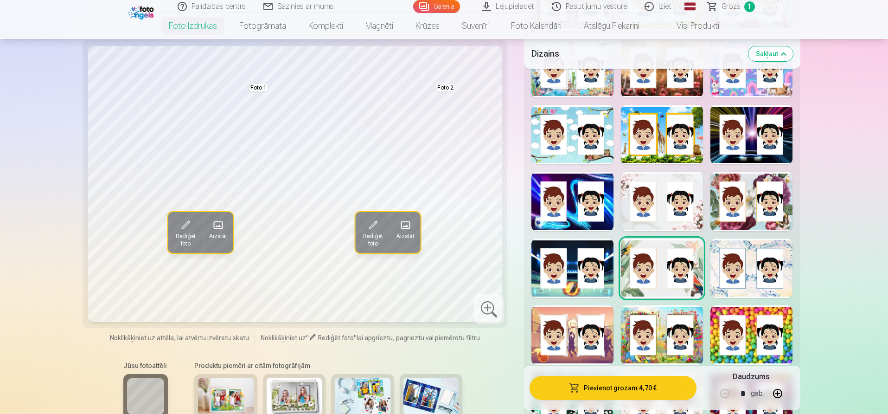
click at [752, 275] on div at bounding box center [752, 267] width 82 height 59
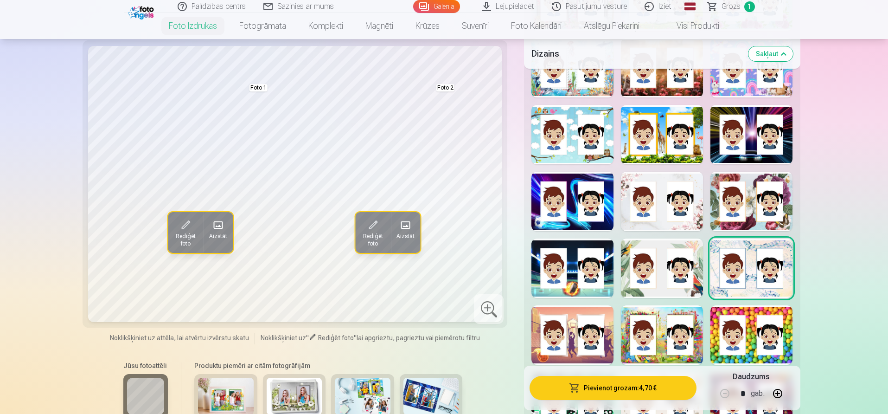
click at [661, 337] on div at bounding box center [662, 334] width 82 height 59
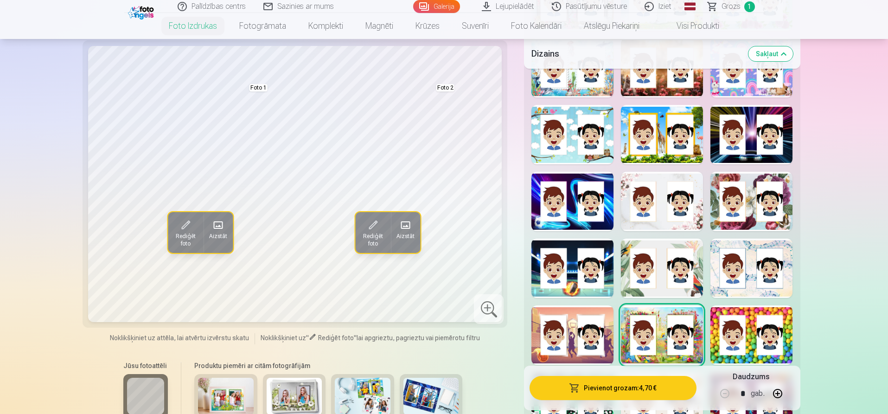
click at [755, 344] on div at bounding box center [752, 334] width 82 height 59
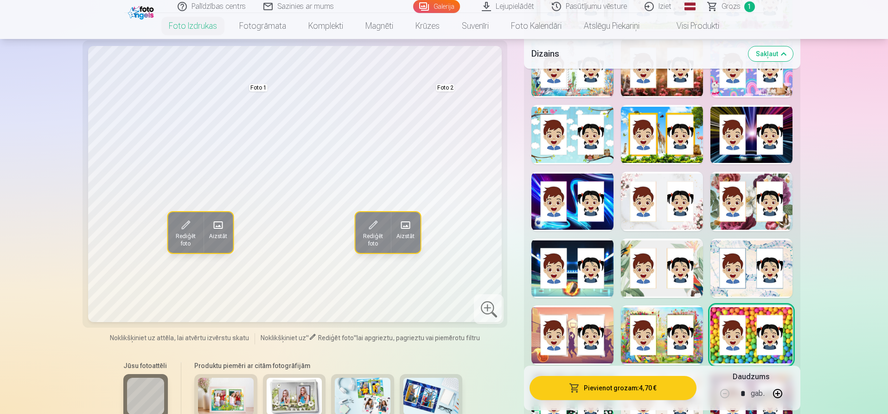
click at [572, 335] on div at bounding box center [573, 334] width 82 height 59
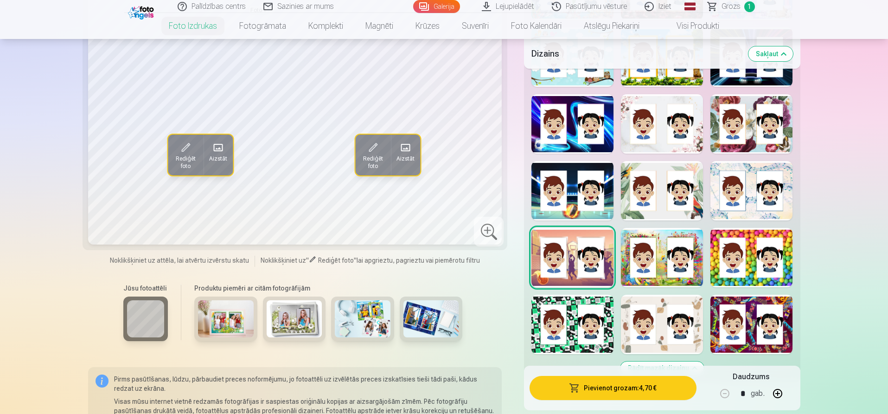
scroll to position [812, 0]
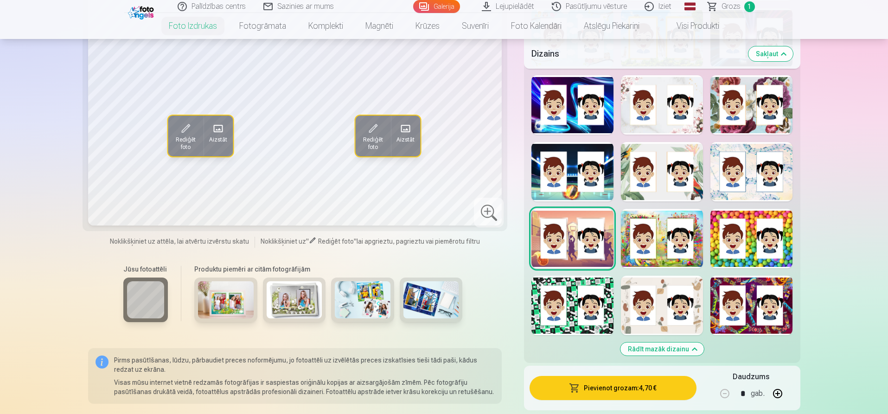
click at [564, 311] on div at bounding box center [573, 305] width 82 height 59
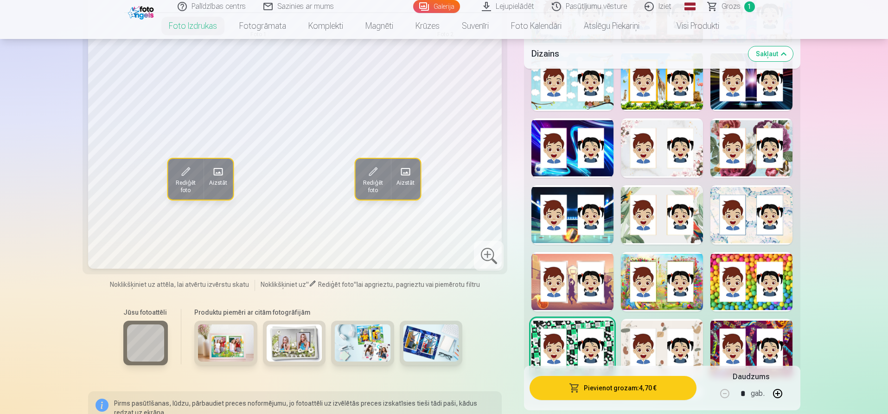
scroll to position [773, 0]
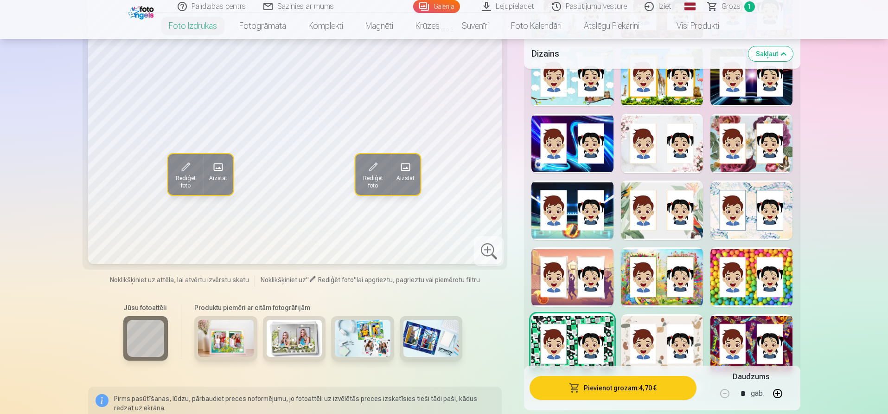
click at [662, 333] on div at bounding box center [662, 343] width 82 height 59
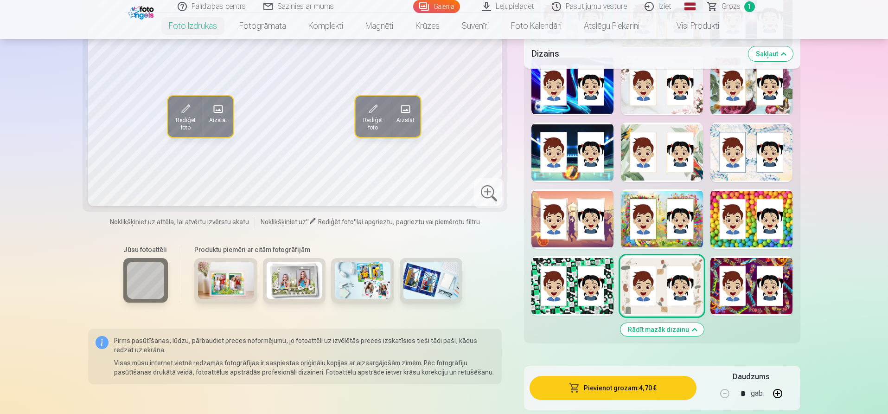
scroll to position [812, 0]
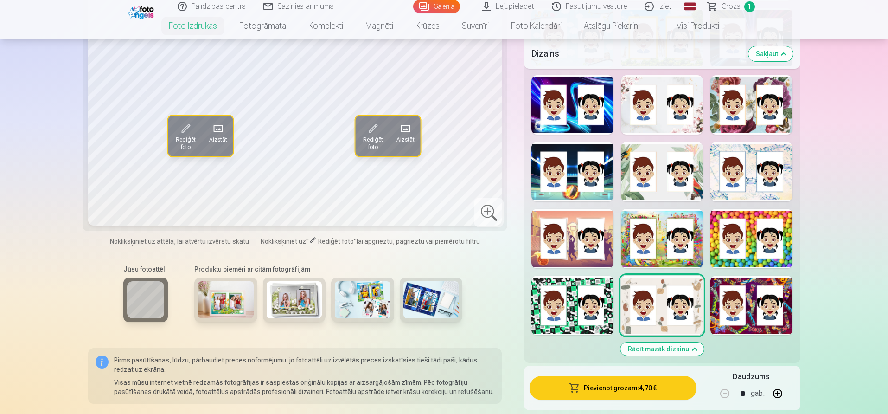
click at [667, 127] on div at bounding box center [662, 104] width 82 height 59
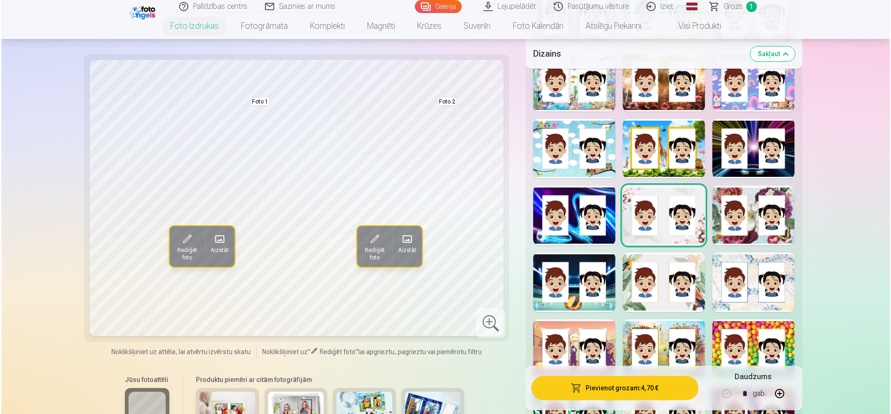
scroll to position [696, 0]
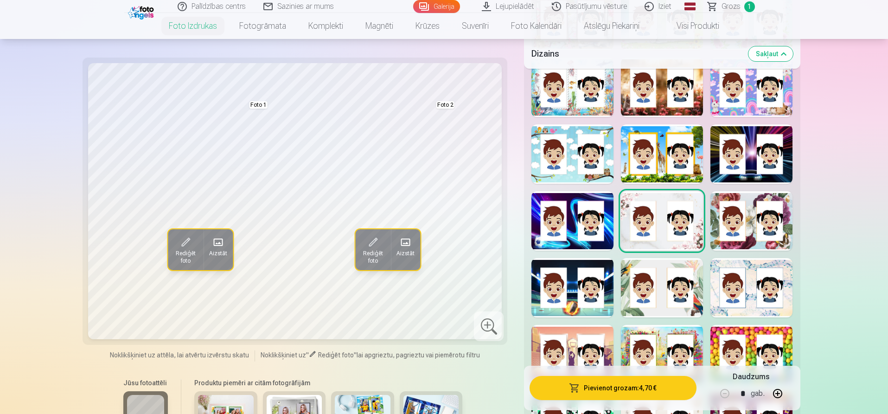
click at [188, 250] on span "Rediģēt foto" at bounding box center [186, 257] width 25 height 15
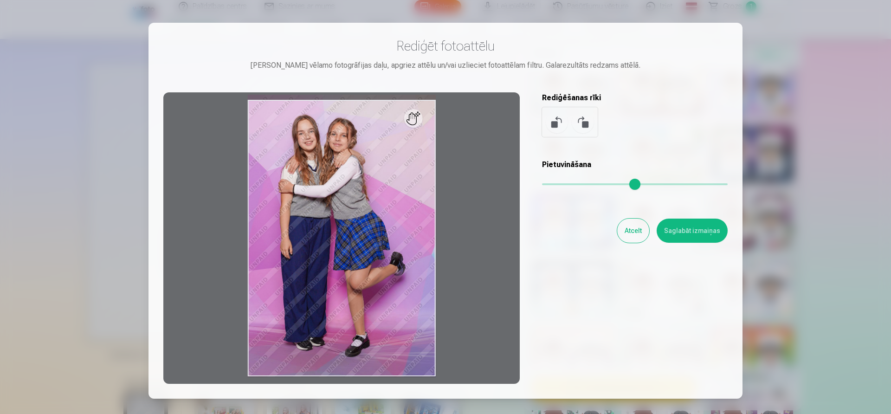
click at [554, 183] on input "range" at bounding box center [635, 184] width 186 height 2
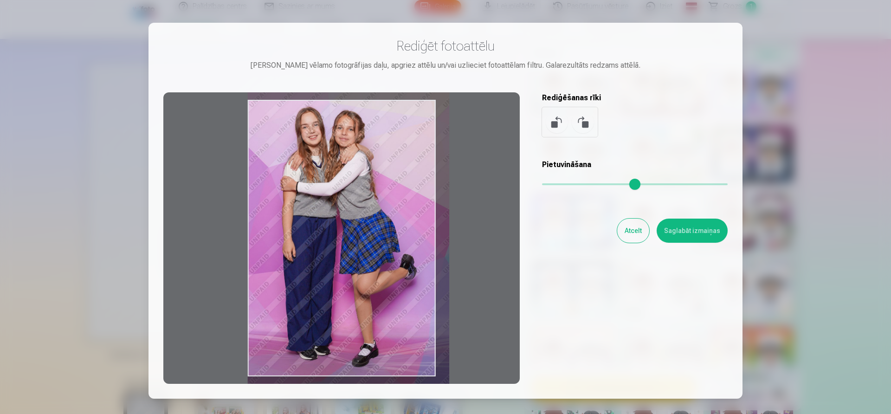
drag, startPoint x: 334, startPoint y: 234, endPoint x: 334, endPoint y: 224, distance: 9.8
click at [334, 224] on div at bounding box center [341, 237] width 356 height 291
type input "****"
click at [703, 232] on button "Saglabāt izmaiņas" at bounding box center [691, 231] width 71 height 24
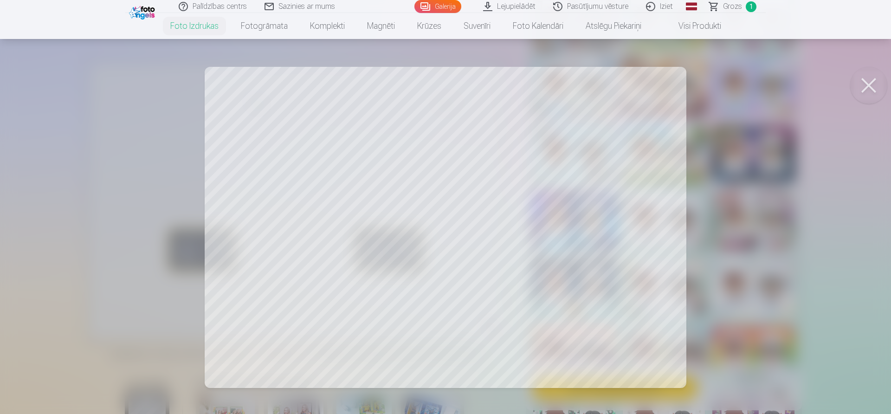
click at [870, 81] on button at bounding box center [868, 85] width 37 height 37
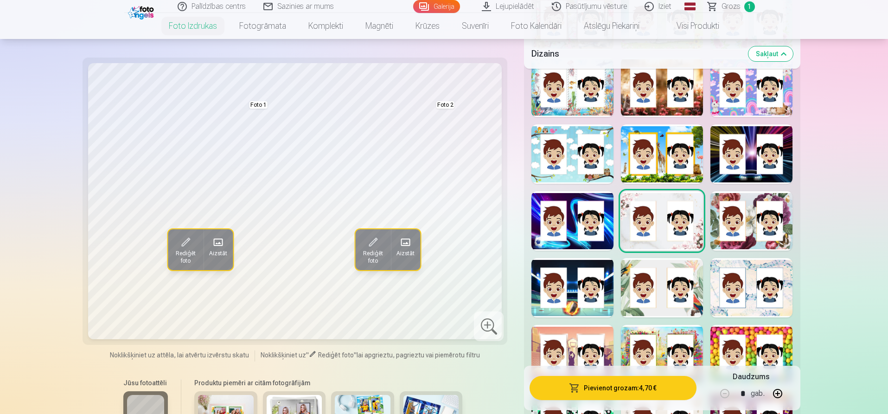
click at [624, 384] on button "Pievienot grozam : 4,70 €" at bounding box center [613, 388] width 167 height 24
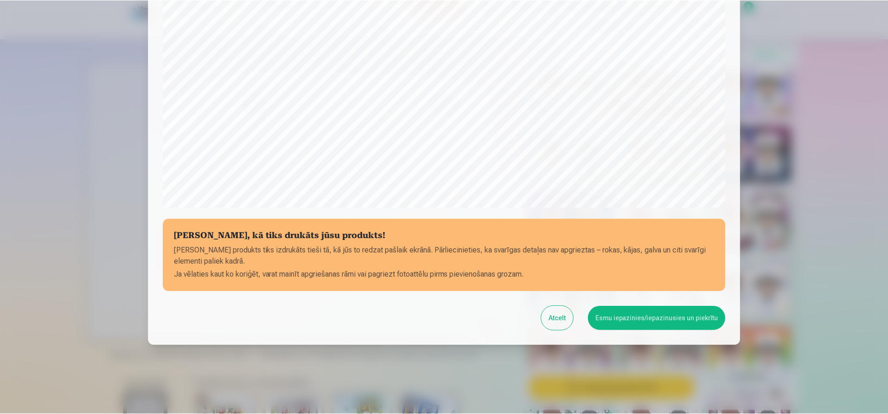
scroll to position [254, 0]
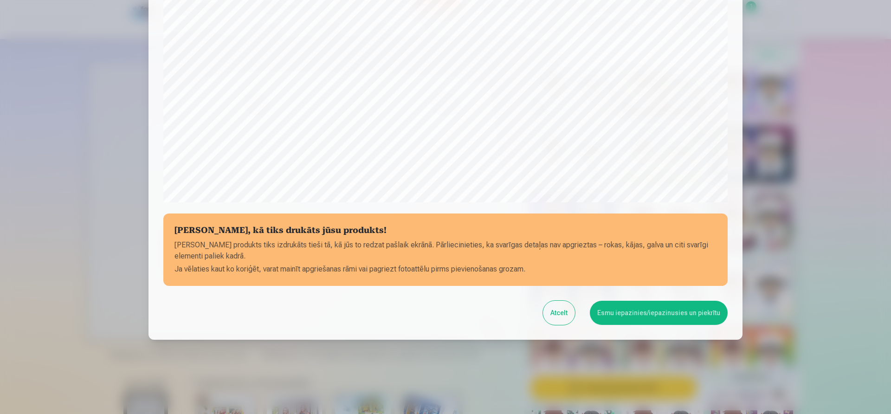
click at [662, 314] on button "Esmu iepazinies/iepazinusies un piekrītu" at bounding box center [659, 313] width 138 height 24
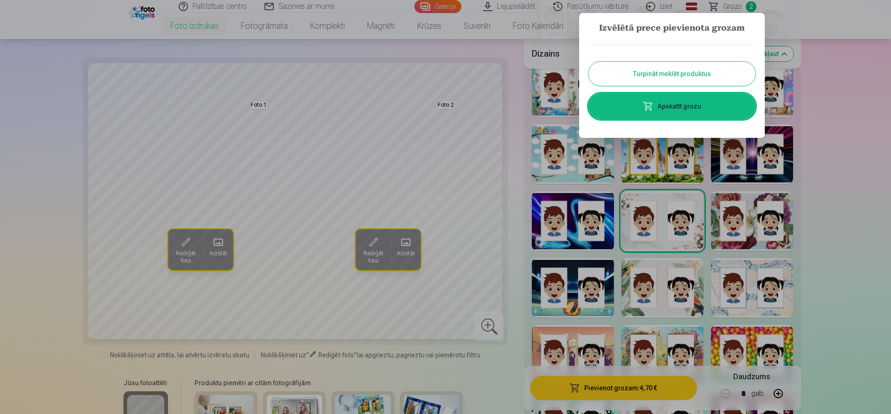
click at [857, 116] on div at bounding box center [445, 207] width 891 height 414
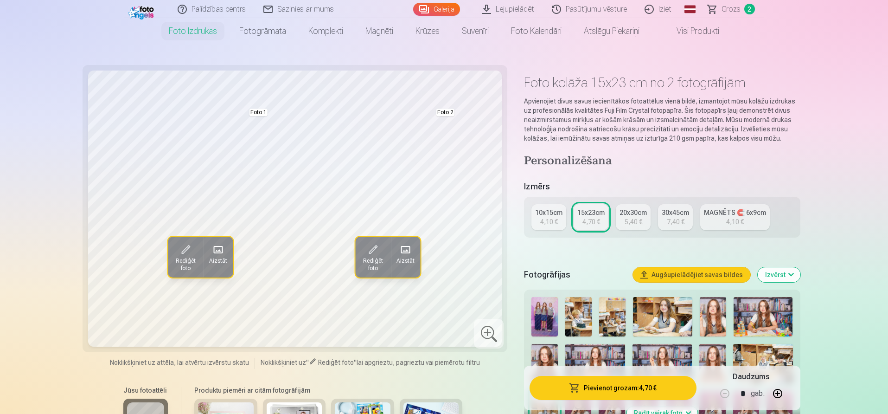
scroll to position [0, 0]
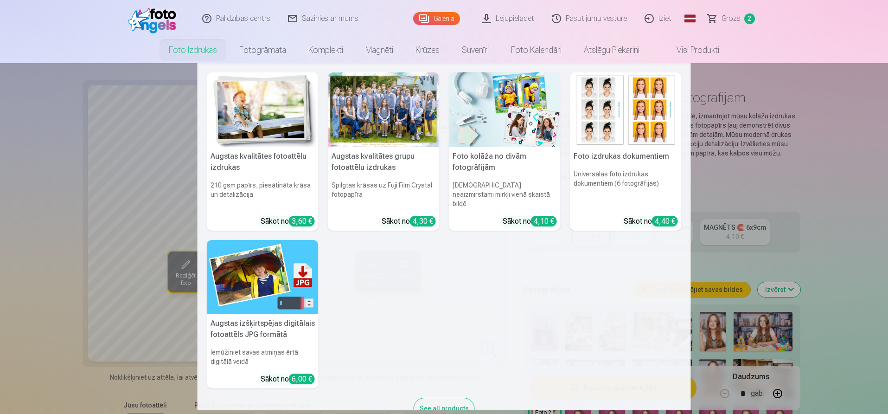
click at [177, 45] on link "Foto izdrukas" at bounding box center [193, 50] width 71 height 26
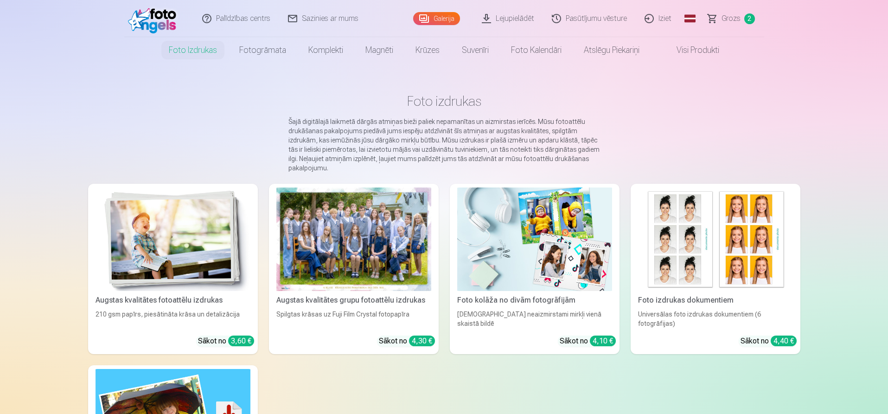
click at [172, 231] on img at bounding box center [173, 238] width 155 height 103
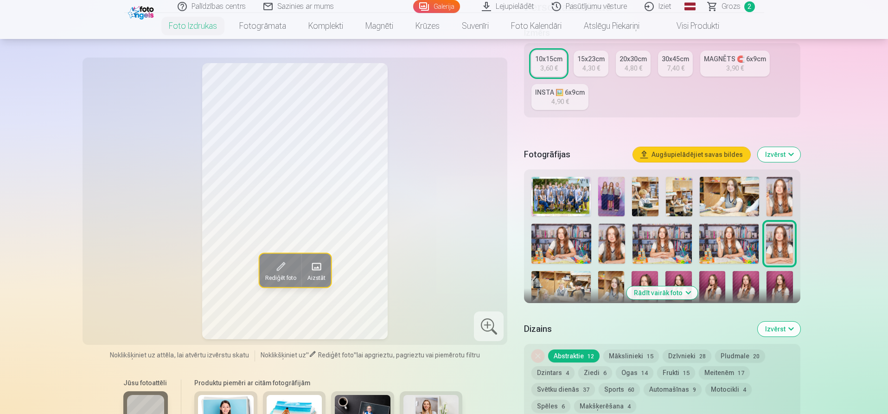
scroll to position [193, 0]
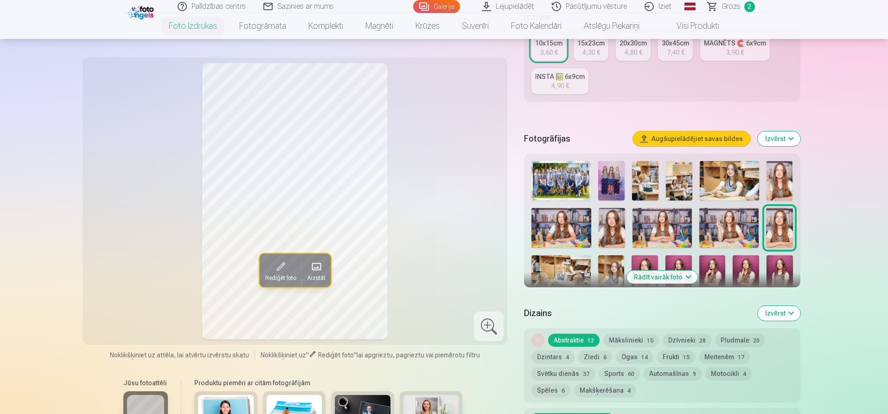
click at [779, 135] on button "Izvērst" at bounding box center [779, 138] width 43 height 15
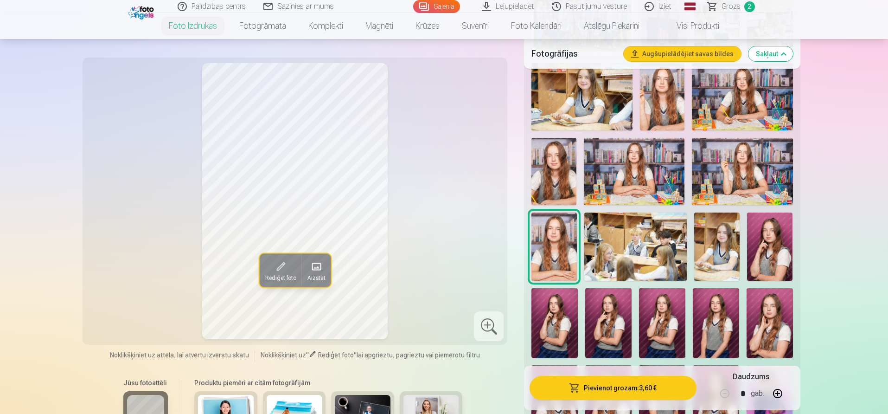
scroll to position [367, 0]
click at [769, 252] on img at bounding box center [769, 246] width 45 height 68
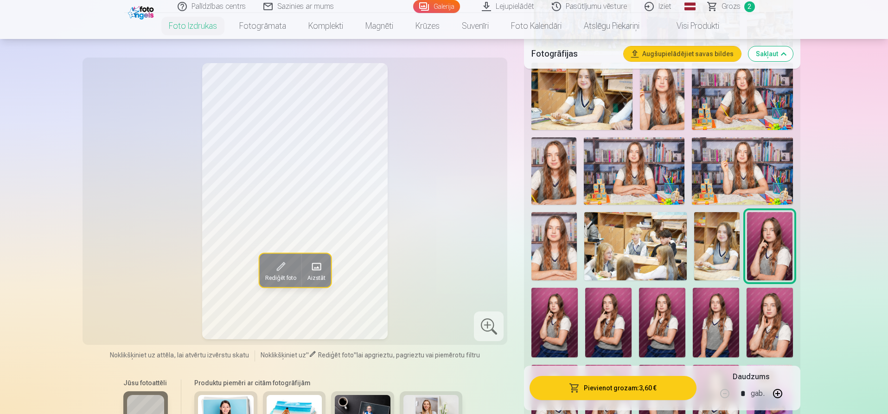
click at [553, 332] on img at bounding box center [555, 323] width 46 height 70
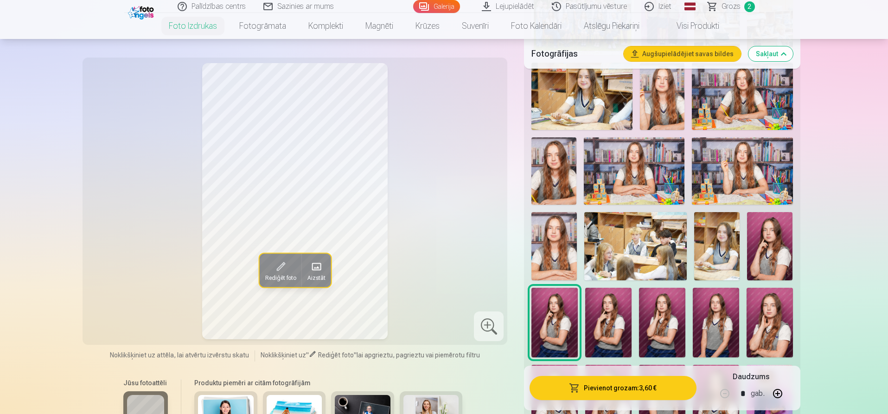
click at [591, 332] on img at bounding box center [608, 323] width 46 height 70
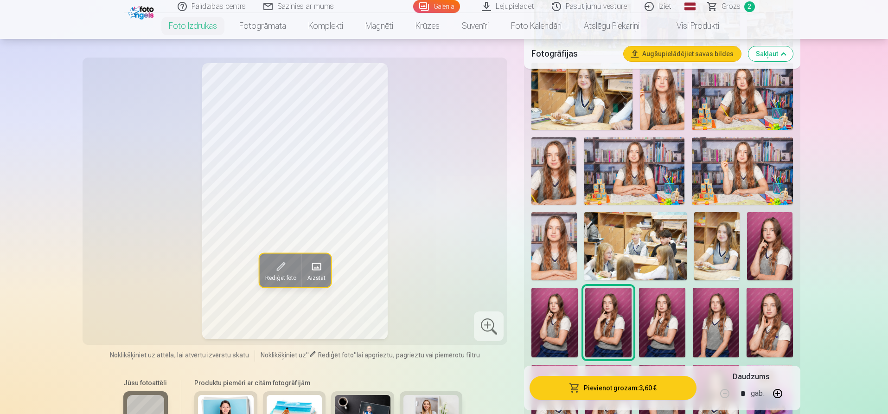
click at [715, 314] on img at bounding box center [716, 323] width 46 height 70
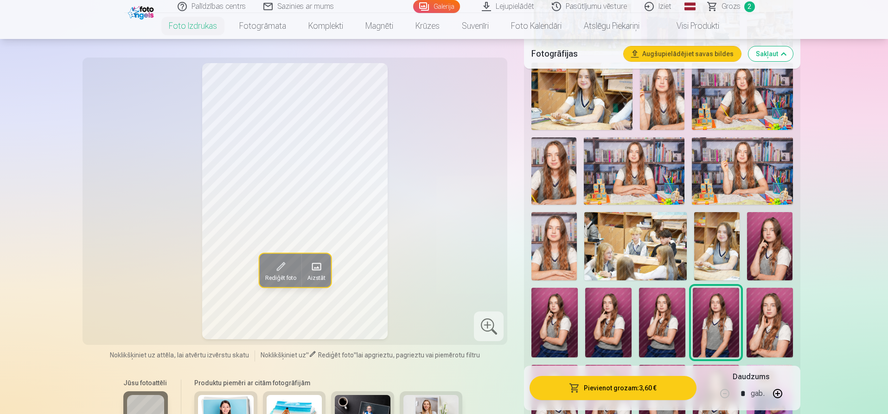
click at [779, 307] on img at bounding box center [770, 323] width 46 height 70
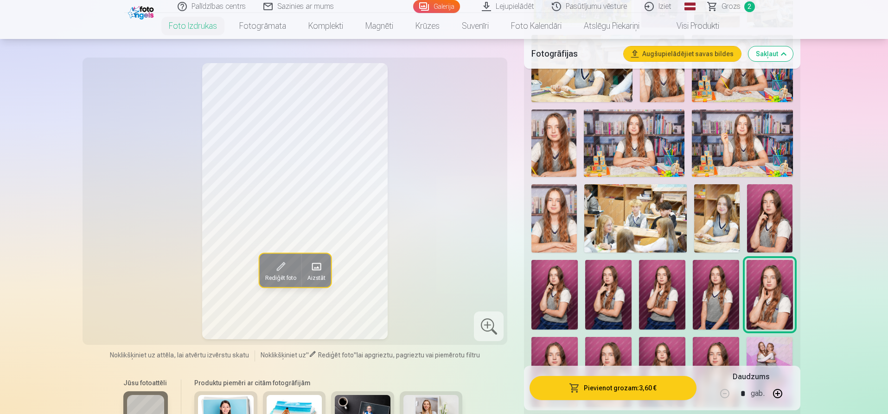
scroll to position [483, 0]
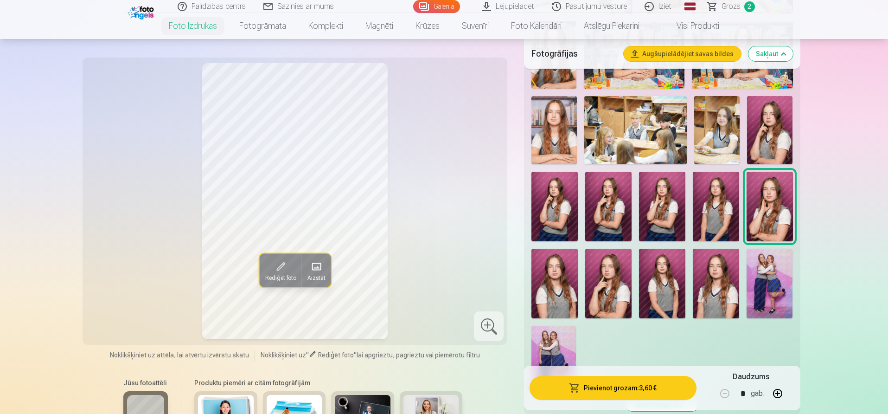
click at [553, 279] on img at bounding box center [555, 284] width 46 height 70
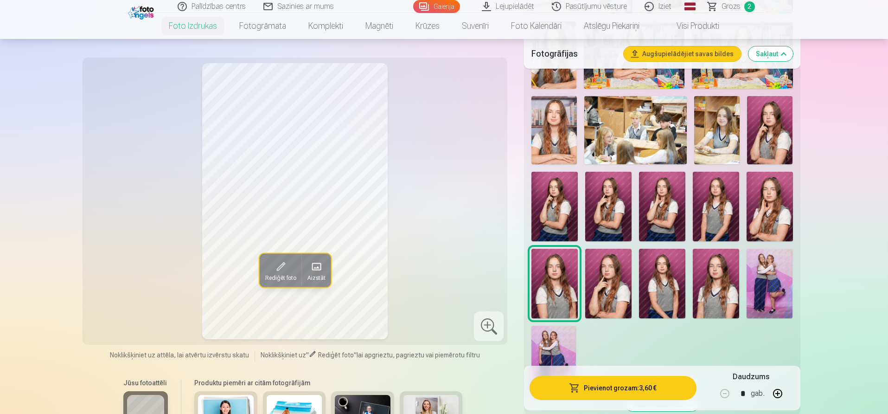
click at [729, 278] on img at bounding box center [716, 284] width 46 height 70
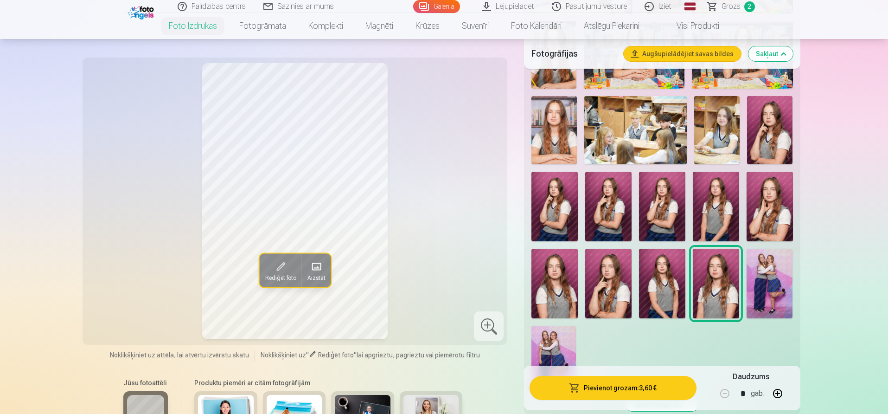
click at [672, 277] on img at bounding box center [662, 284] width 46 height 70
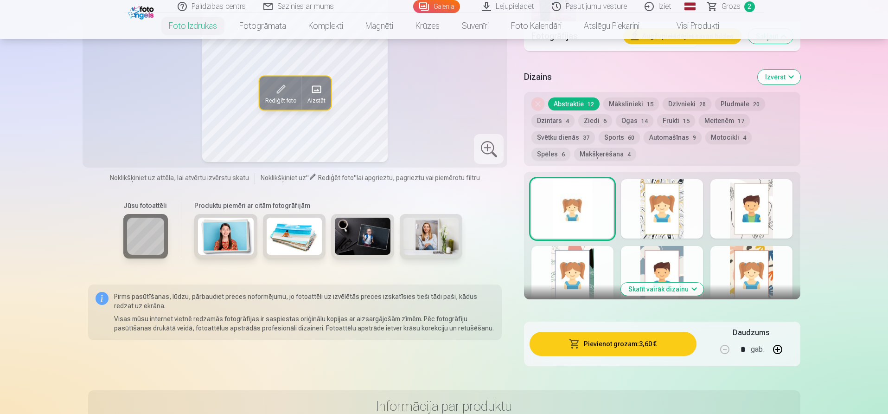
scroll to position [850, 0]
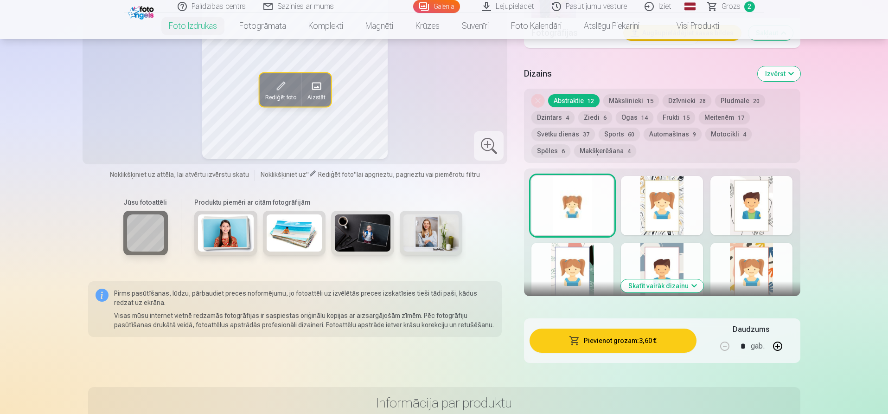
click at [673, 282] on button "Skatīt vairāk dizainu" at bounding box center [662, 285] width 83 height 13
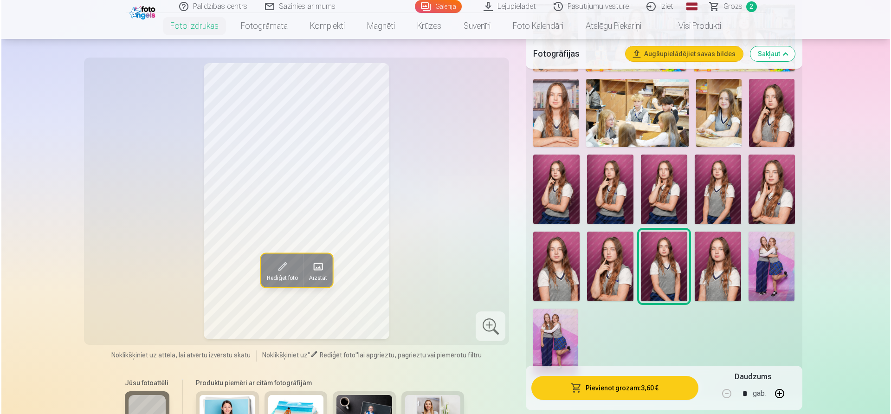
scroll to position [502, 0]
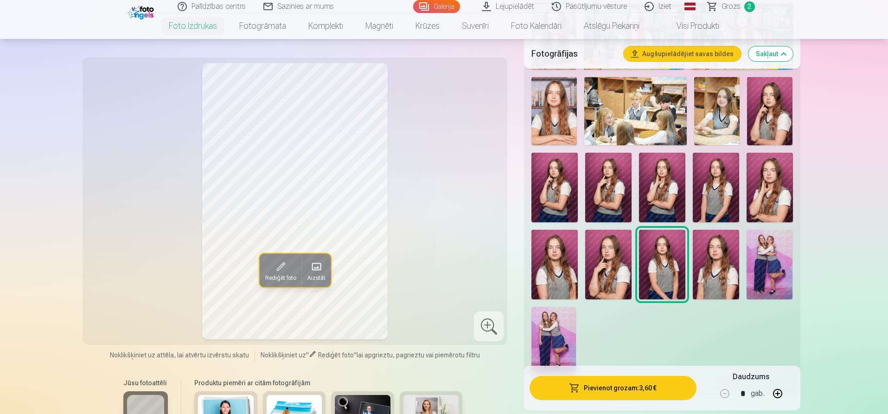
click at [569, 274] on img at bounding box center [555, 265] width 46 height 70
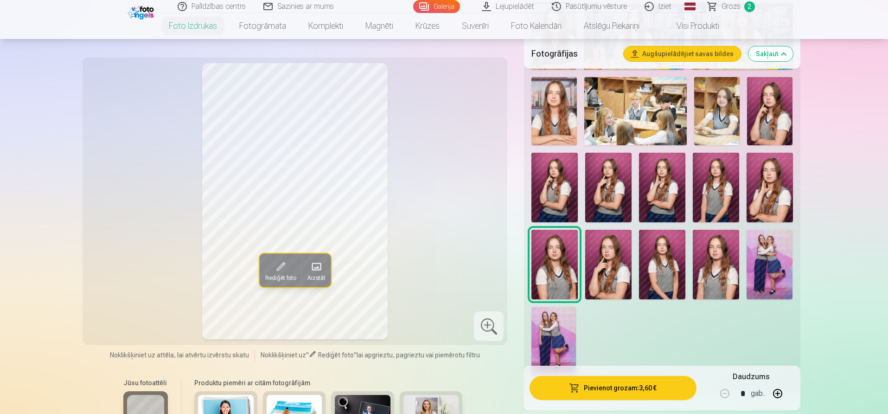
click at [569, 274] on img at bounding box center [555, 265] width 46 height 70
click at [713, 271] on img at bounding box center [716, 265] width 46 height 70
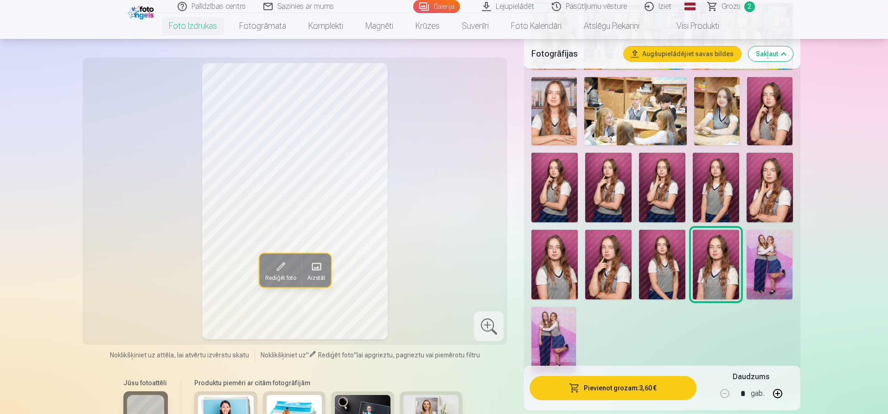
click at [625, 385] on button "Pievienot grozam : 3,60 €" at bounding box center [613, 388] width 167 height 24
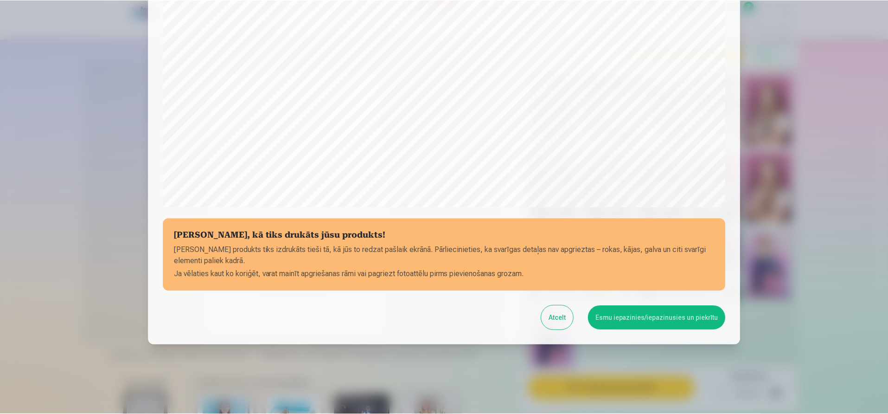
scroll to position [254, 0]
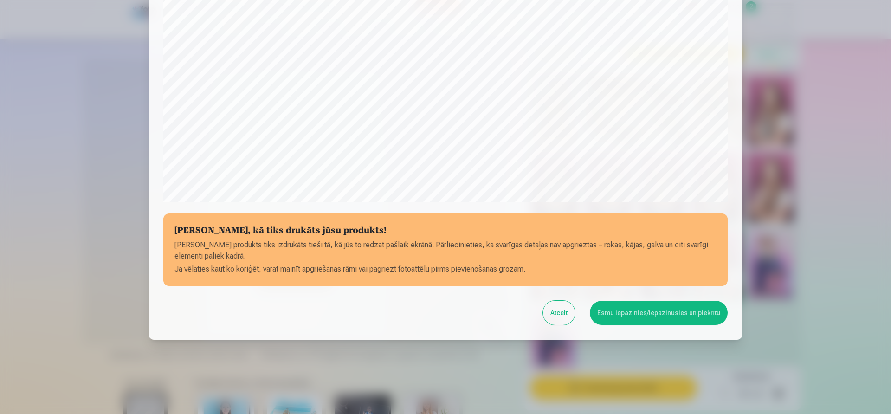
click at [648, 308] on button "Esmu iepazinies/iepazinusies un piekrītu" at bounding box center [659, 313] width 138 height 24
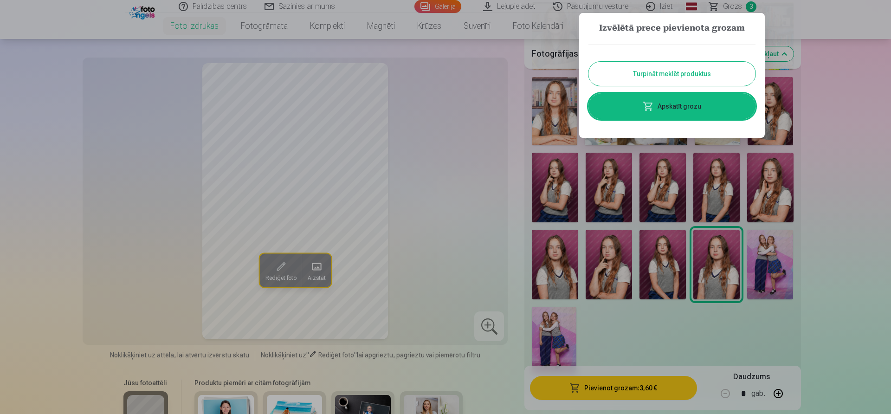
click at [830, 195] on div at bounding box center [445, 207] width 891 height 414
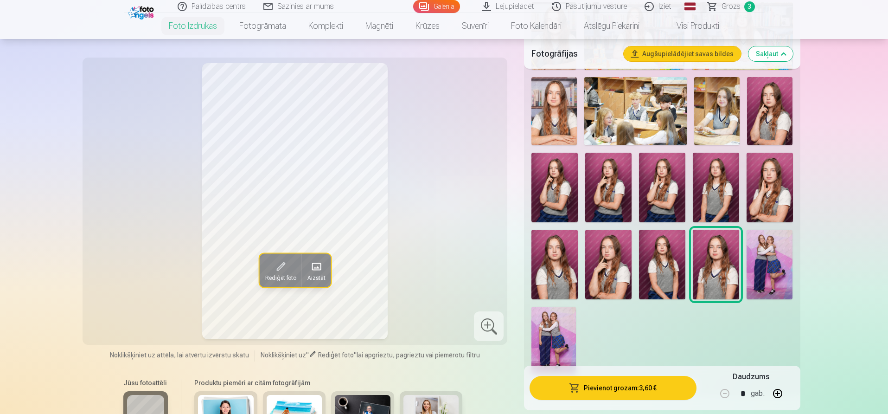
scroll to position [0, 0]
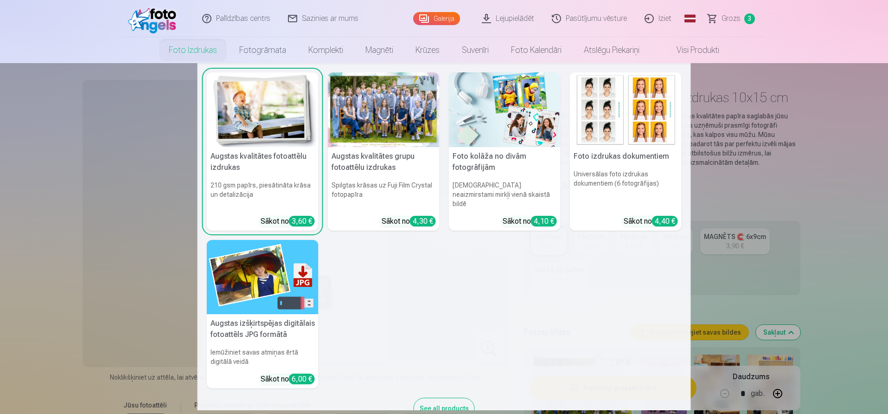
click at [624, 118] on img at bounding box center [626, 109] width 112 height 75
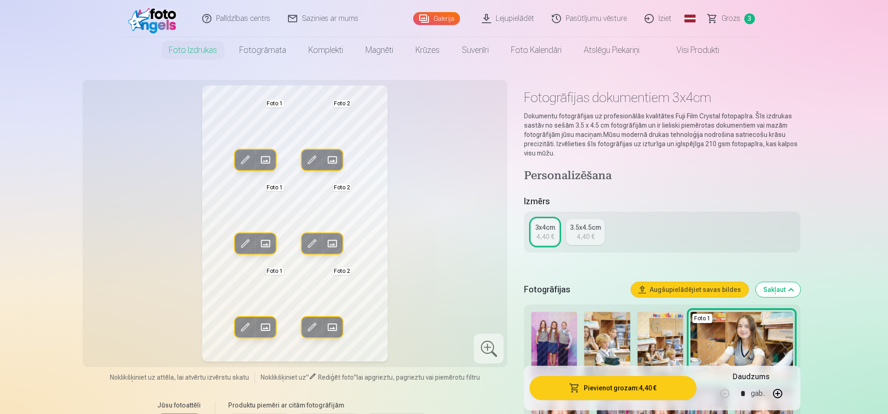
click at [729, 20] on span "Grozs" at bounding box center [731, 18] width 19 height 11
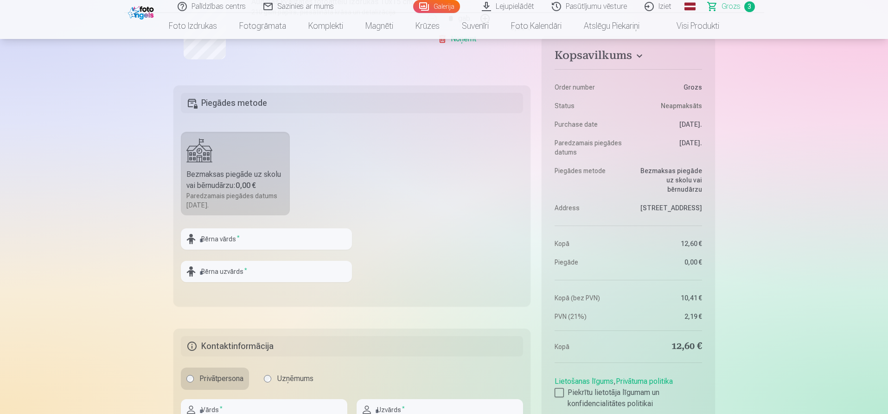
scroll to position [444, 0]
click at [269, 237] on input "text" at bounding box center [266, 237] width 171 height 21
type input "****"
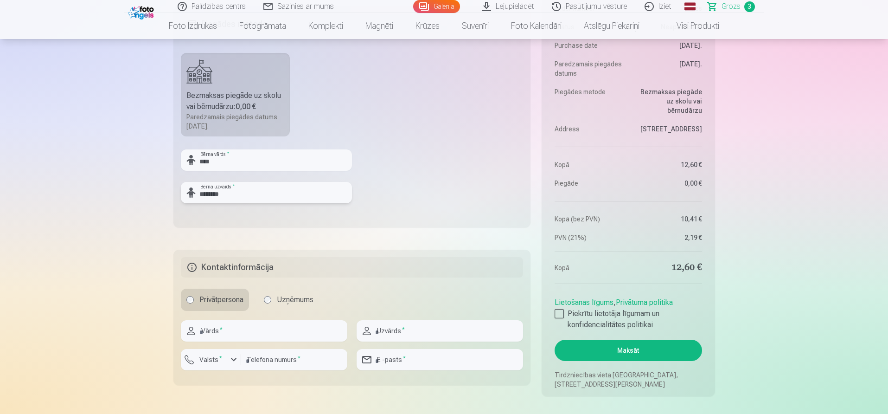
scroll to position [580, 0]
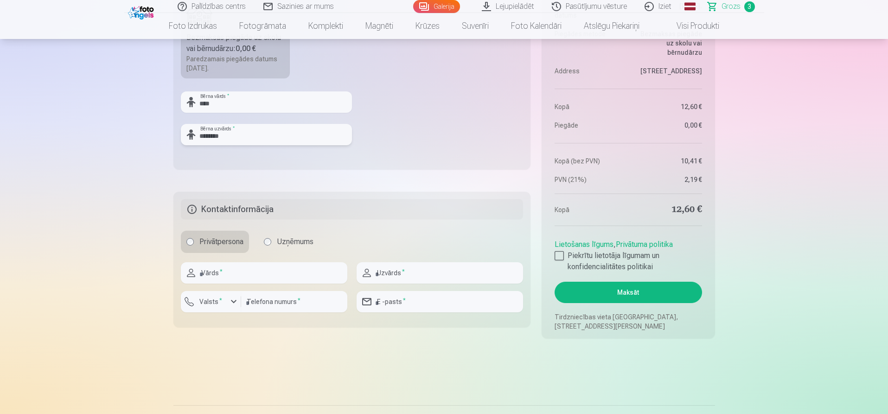
type input "********"
click at [271, 274] on input "text" at bounding box center [264, 272] width 167 height 21
type input "****"
type input "*"
type input "********"
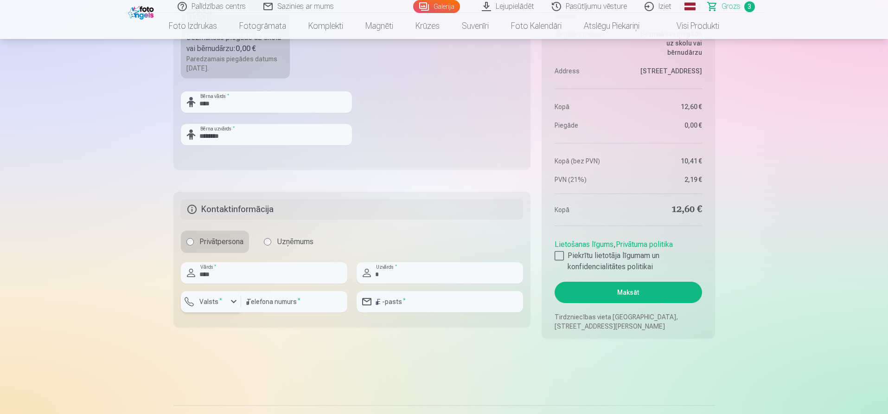
click at [220, 302] on sup "*" at bounding box center [220, 300] width 3 height 6
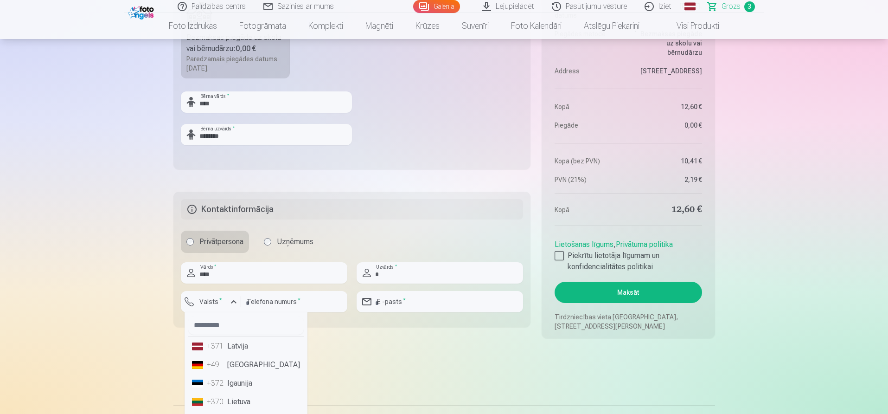
click at [229, 349] on li "+371 Latvija" at bounding box center [246, 346] width 116 height 19
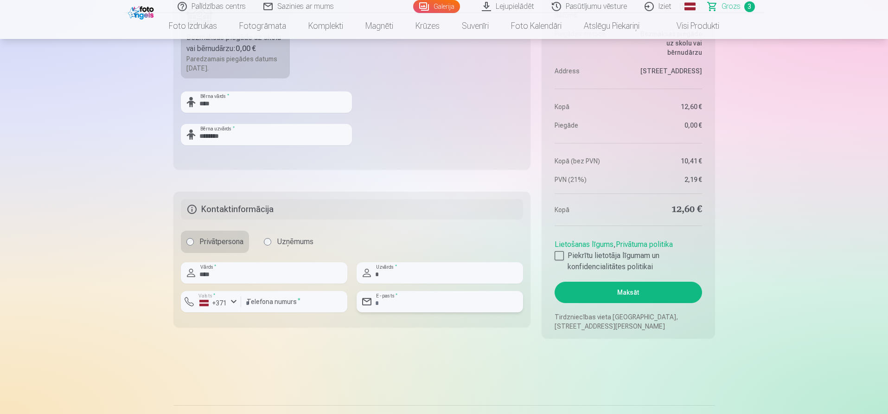
click at [401, 298] on input "email" at bounding box center [440, 301] width 167 height 21
type input "**********"
click at [555, 259] on div at bounding box center [559, 255] width 9 height 9
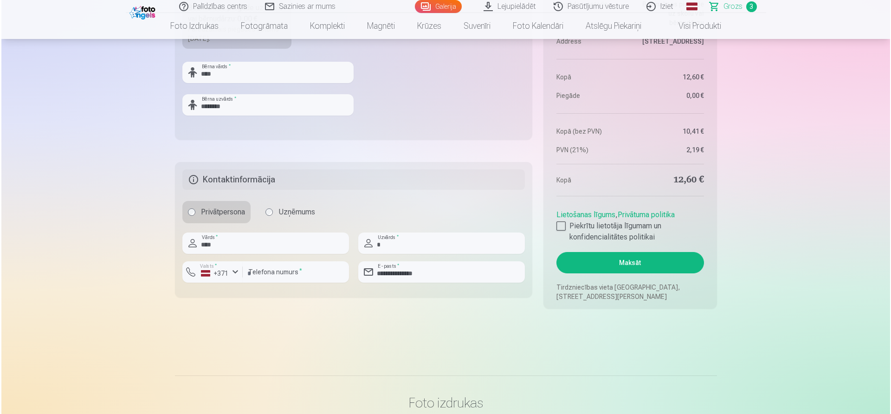
scroll to position [618, 0]
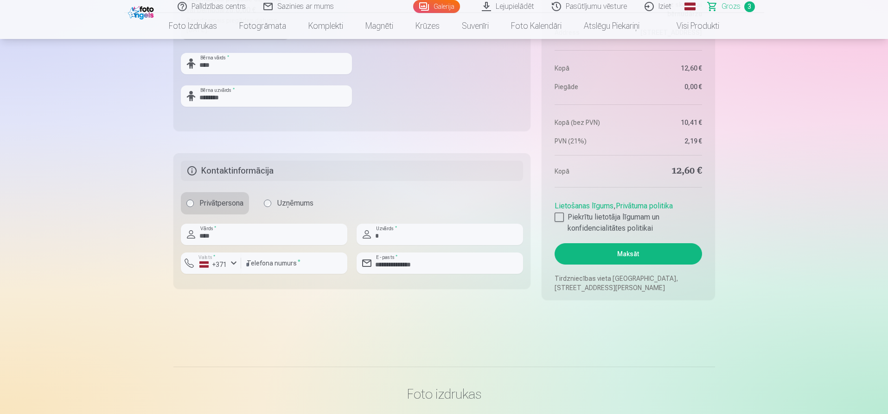
click at [627, 255] on button "Maksāt" at bounding box center [628, 253] width 147 height 21
